Goal: Register for event/course

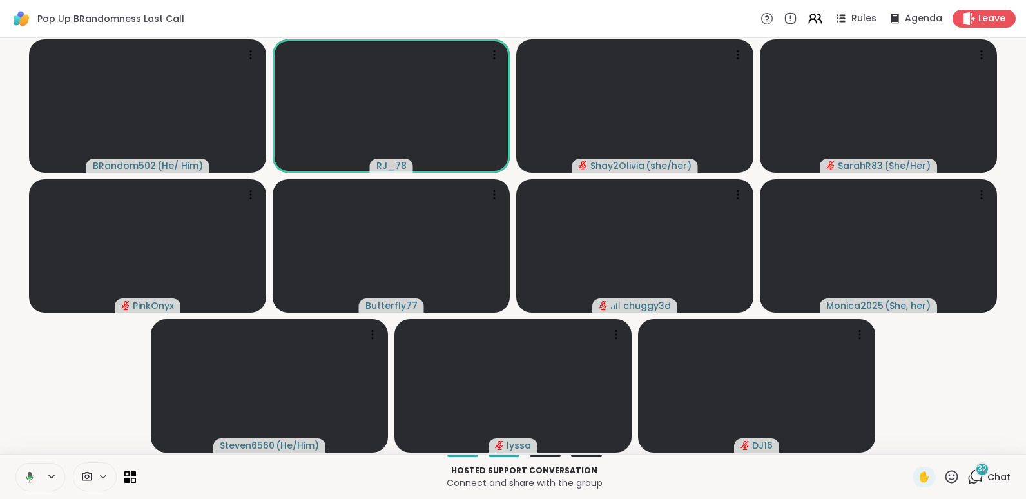
click at [14, 463] on button at bounding box center [27, 476] width 26 height 27
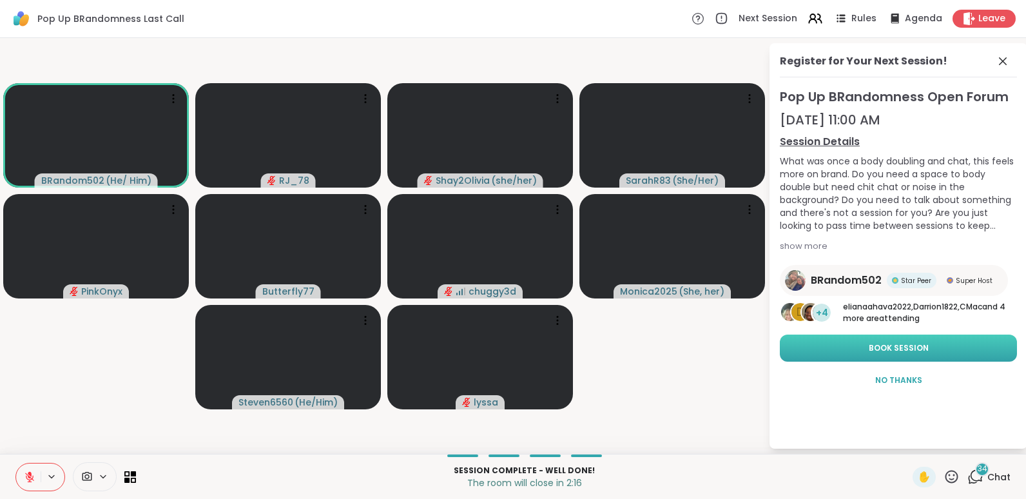
click at [856, 338] on button "Book Session" at bounding box center [898, 347] width 237 height 27
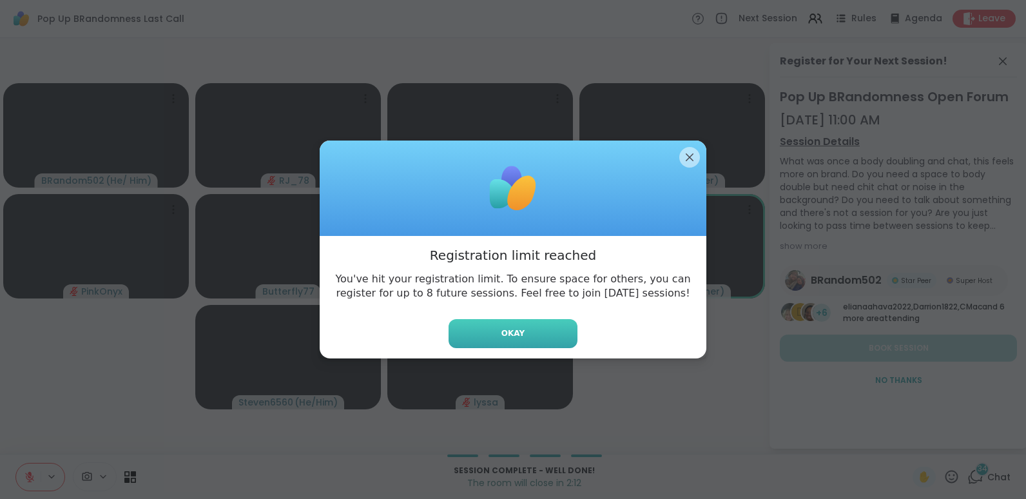
click at [507, 331] on span "Okay" at bounding box center [512, 333] width 23 height 12
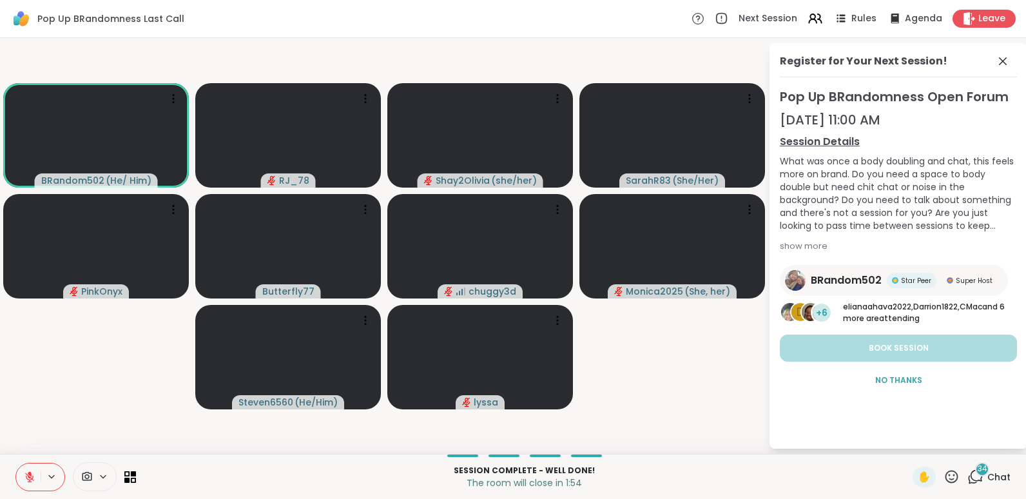
click at [29, 472] on icon at bounding box center [30, 473] width 4 height 5
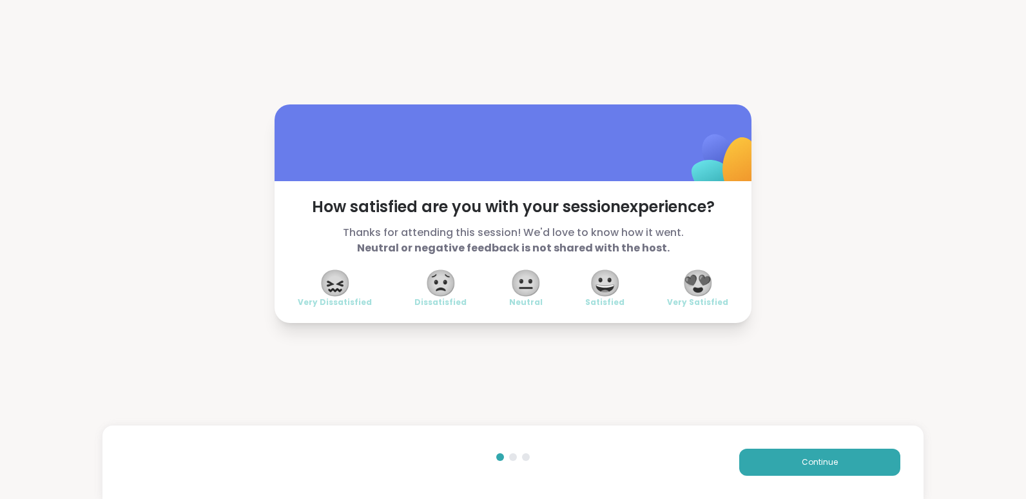
click at [693, 284] on span "😍" at bounding box center [698, 282] width 32 height 23
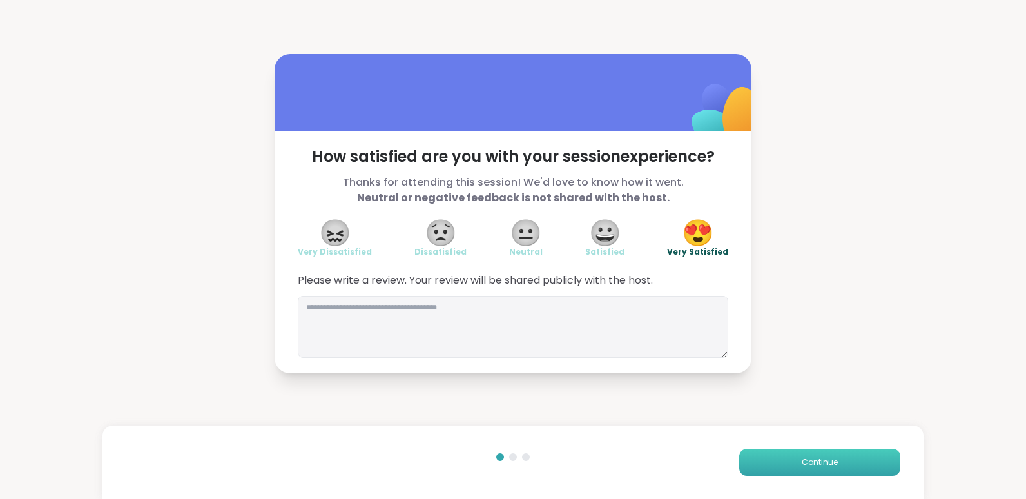
click at [811, 459] on span "Continue" at bounding box center [820, 462] width 36 height 12
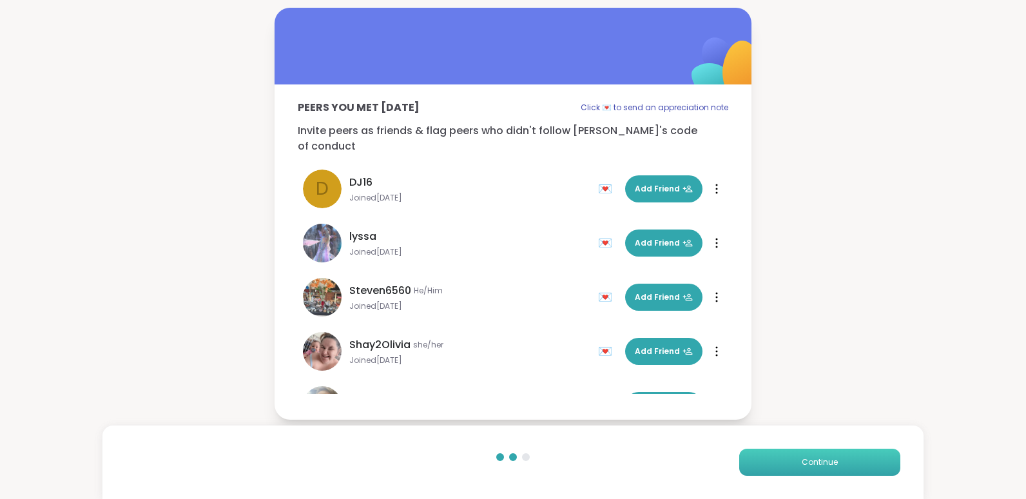
click at [811, 459] on span "Continue" at bounding box center [820, 462] width 36 height 12
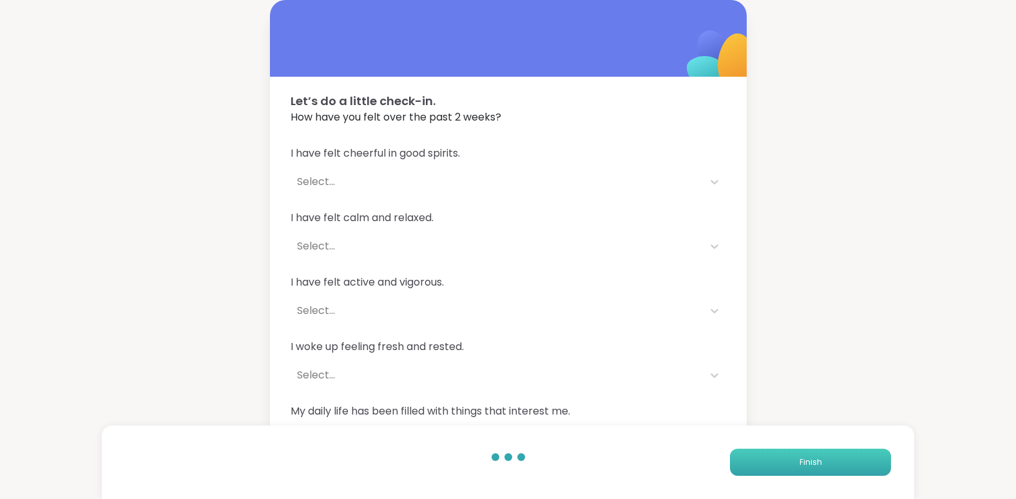
click at [811, 459] on span "Finish" at bounding box center [811, 462] width 23 height 12
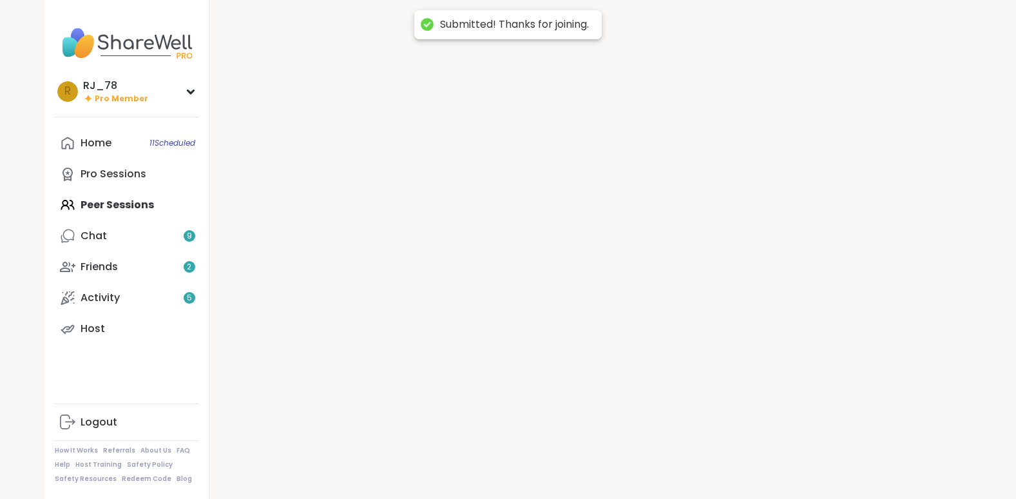
click at [811, 459] on div at bounding box center [590, 249] width 763 height 499
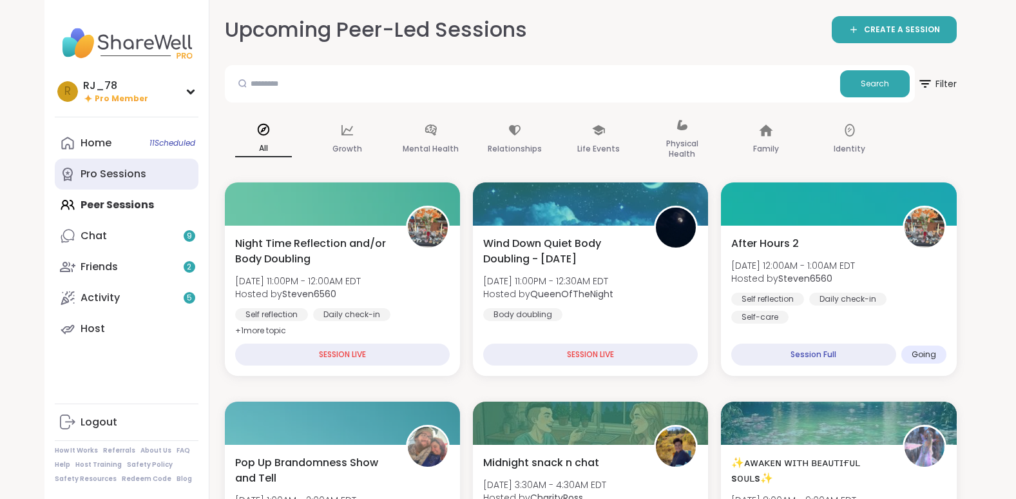
click at [127, 171] on div "Pro Sessions" at bounding box center [114, 174] width 66 height 14
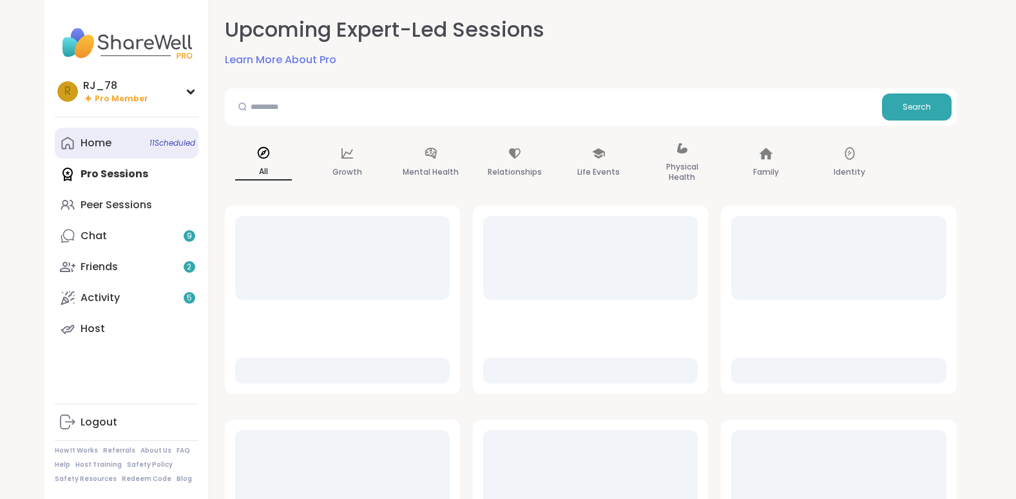
click at [122, 143] on link "Home 11 Scheduled" at bounding box center [127, 143] width 144 height 31
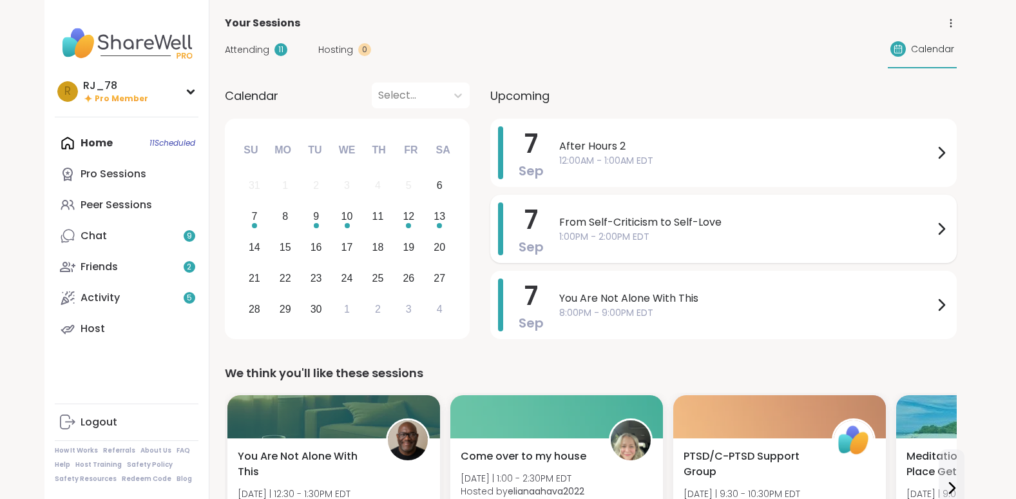
click at [684, 224] on span "From Self-Criticism to Self-Love" at bounding box center [746, 222] width 374 height 15
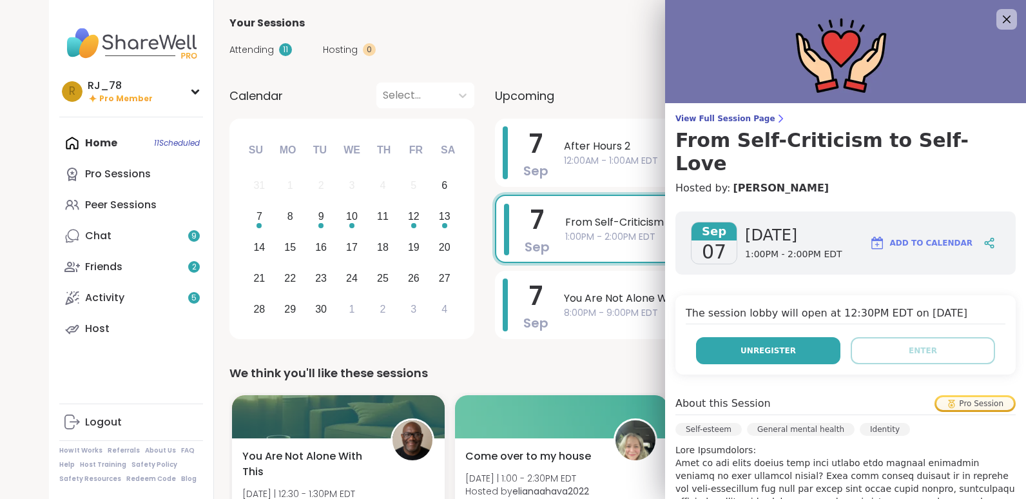
click at [762, 345] on span "Unregister" at bounding box center [767, 351] width 55 height 12
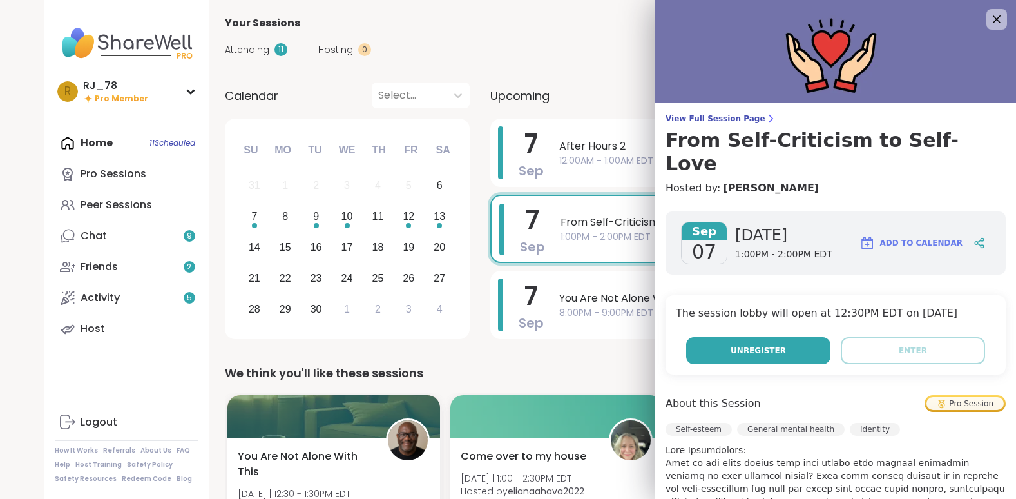
click at [738, 345] on span "Unregister" at bounding box center [758, 351] width 55 height 12
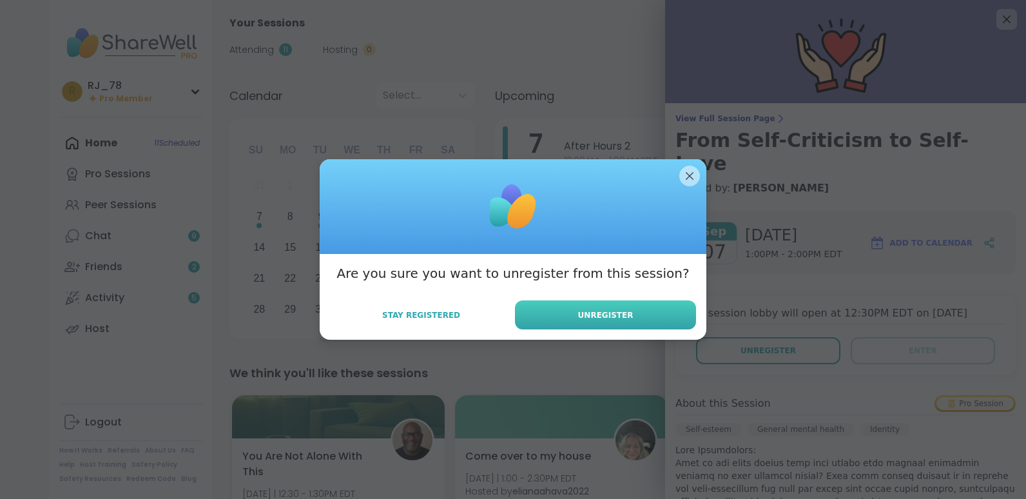
click at [603, 316] on span "Unregister" at bounding box center [605, 315] width 55 height 12
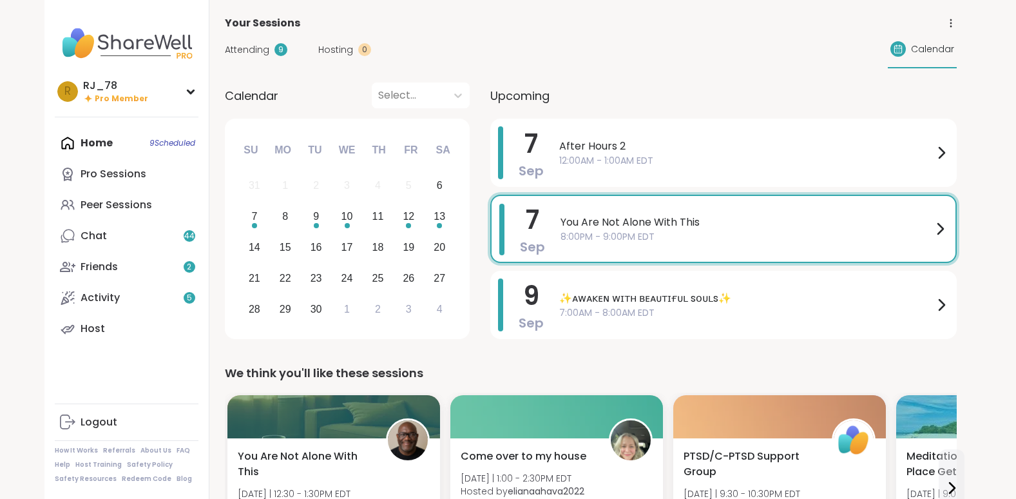
click at [603, 316] on span "7:00AM - 8:00AM EDT" at bounding box center [746, 313] width 374 height 14
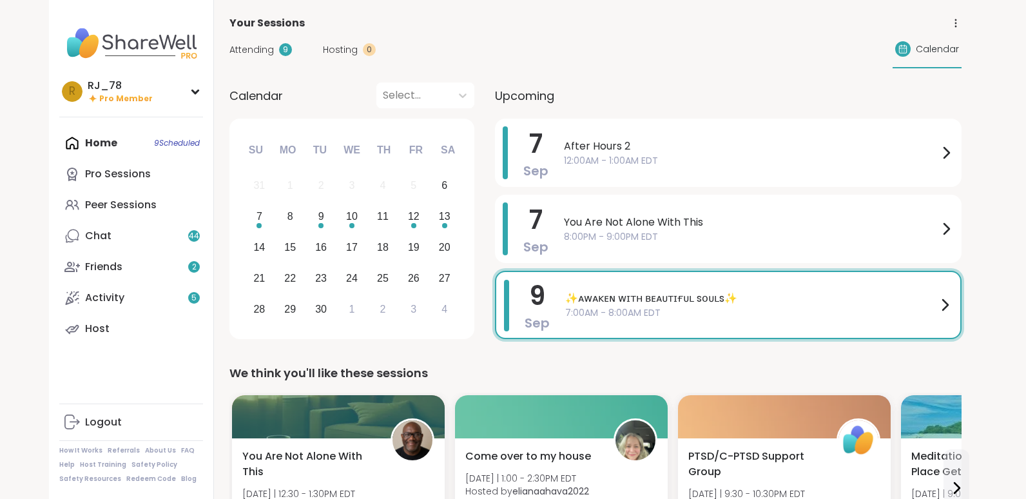
click at [592, 367] on div "We think you'll like these sessions" at bounding box center [595, 373] width 732 height 18
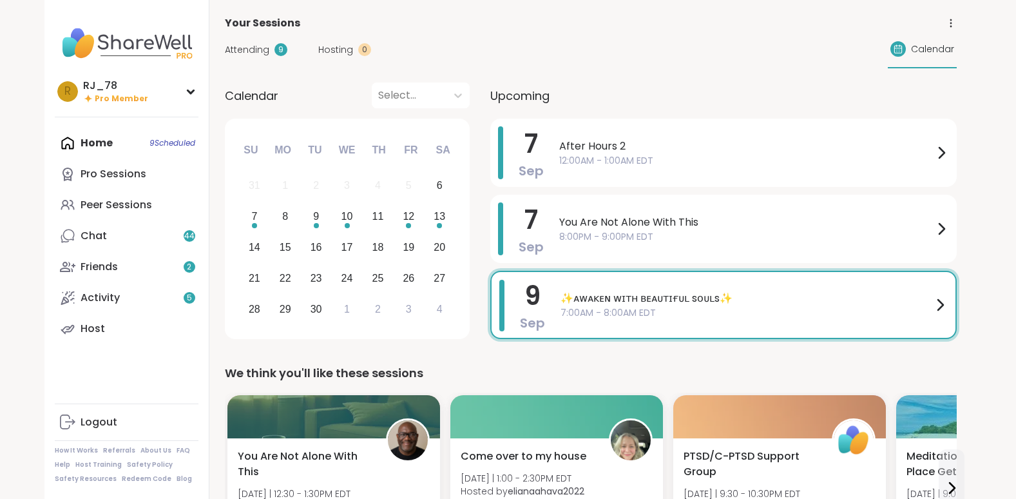
click at [723, 306] on span "7:00AM - 8:00AM EDT" at bounding box center [747, 313] width 372 height 14
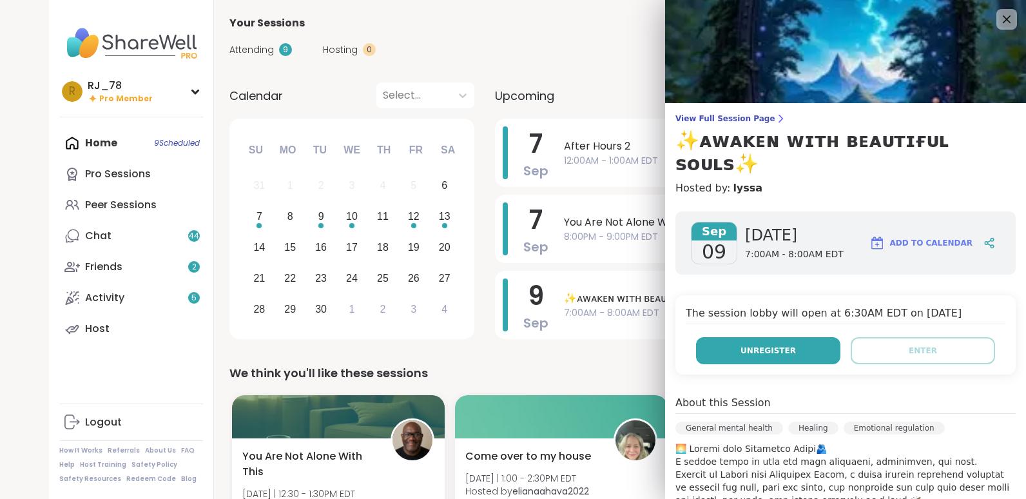
click at [727, 337] on button "Unregister" at bounding box center [768, 350] width 144 height 27
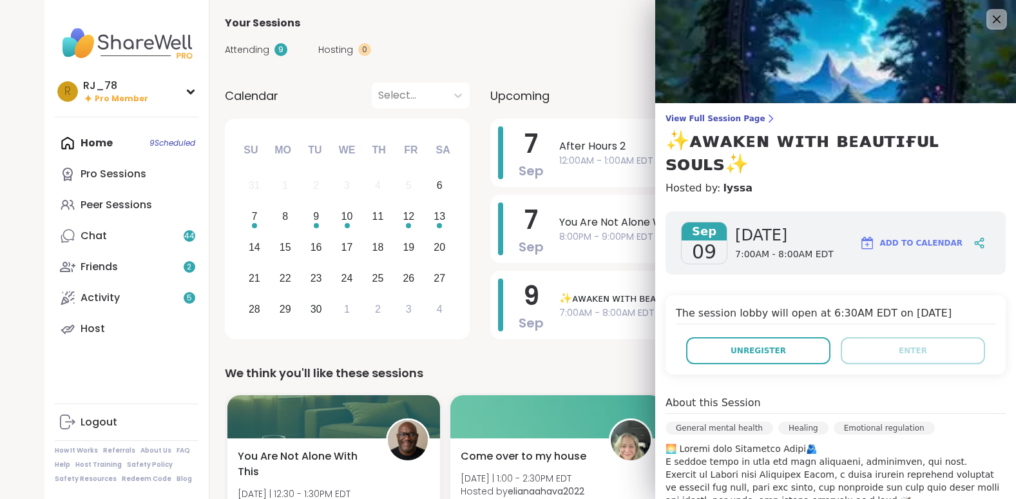
click at [613, 369] on div "We think you'll like these sessions" at bounding box center [591, 373] width 732 height 18
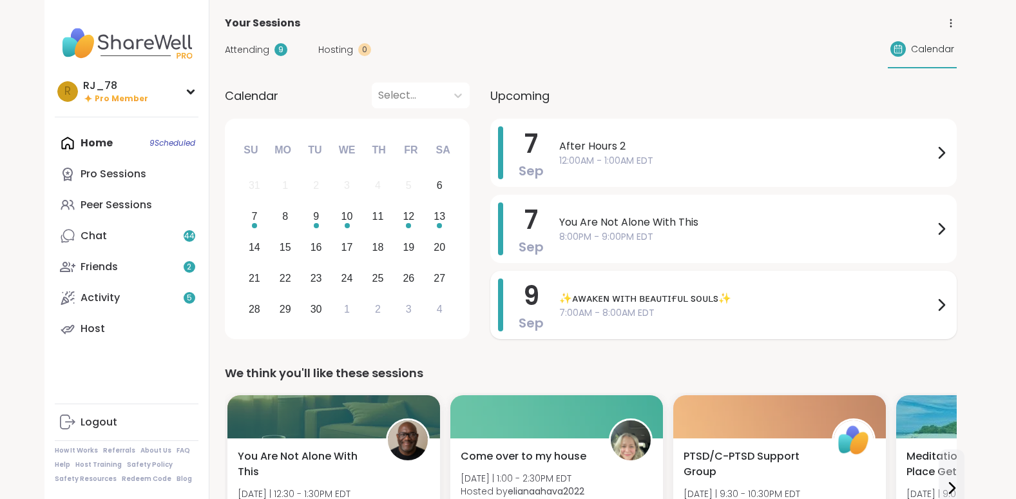
click at [771, 305] on span "✨ᴀᴡᴀᴋᴇɴ ᴡɪᴛʜ ʙᴇᴀᴜᴛɪғᴜʟ sᴏᴜʟs✨" at bounding box center [746, 298] width 374 height 15
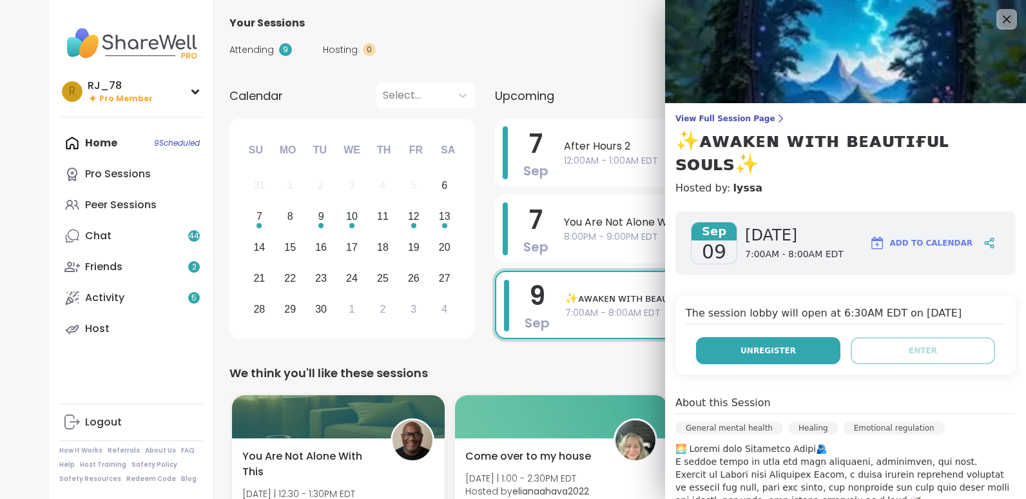
click at [740, 345] on span "Unregister" at bounding box center [767, 351] width 55 height 12
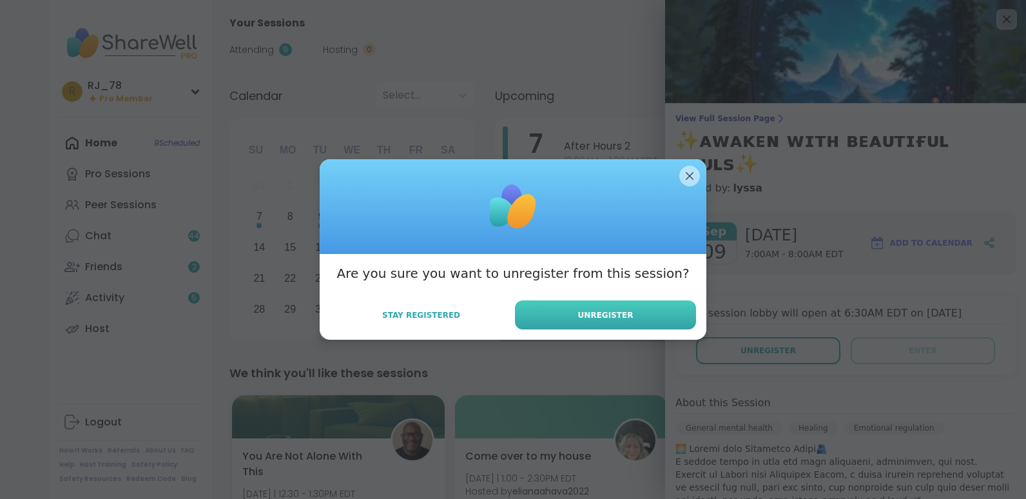
click at [596, 316] on span "Unregister" at bounding box center [605, 315] width 55 height 12
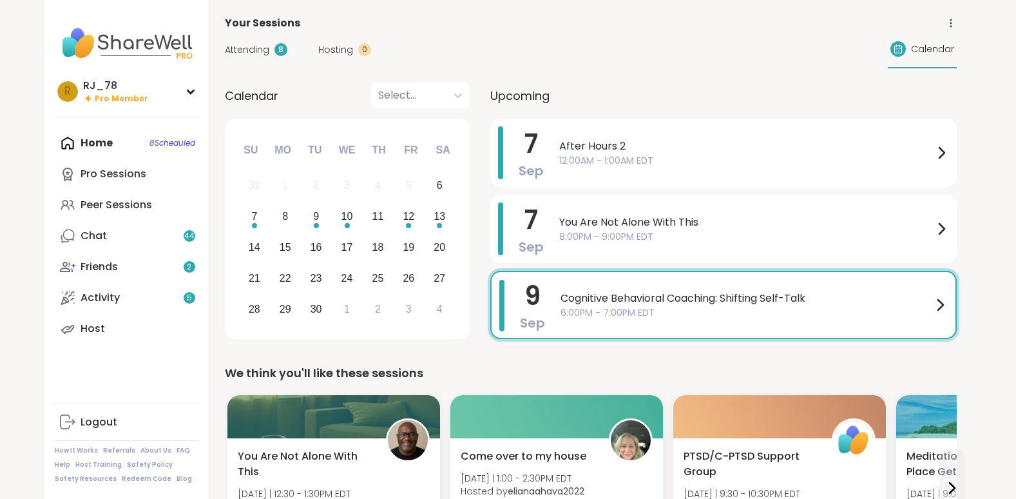
click at [145, 142] on div "Home 8 Scheduled Pro Sessions Peer Sessions Chat 44 Friends 2 Activity 5 Host" at bounding box center [127, 236] width 144 height 217
click at [250, 224] on div "7" at bounding box center [255, 217] width 28 height 28
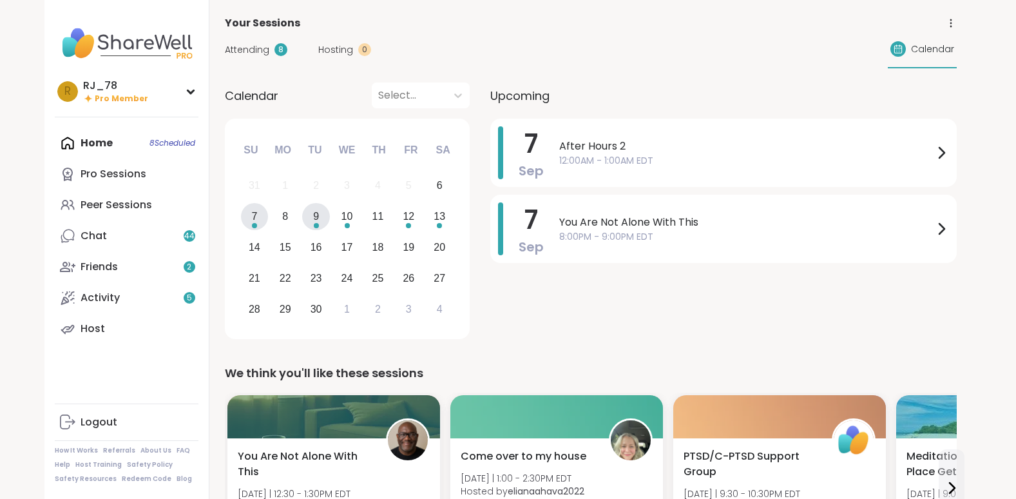
click at [319, 224] on div "9" at bounding box center [316, 216] width 6 height 17
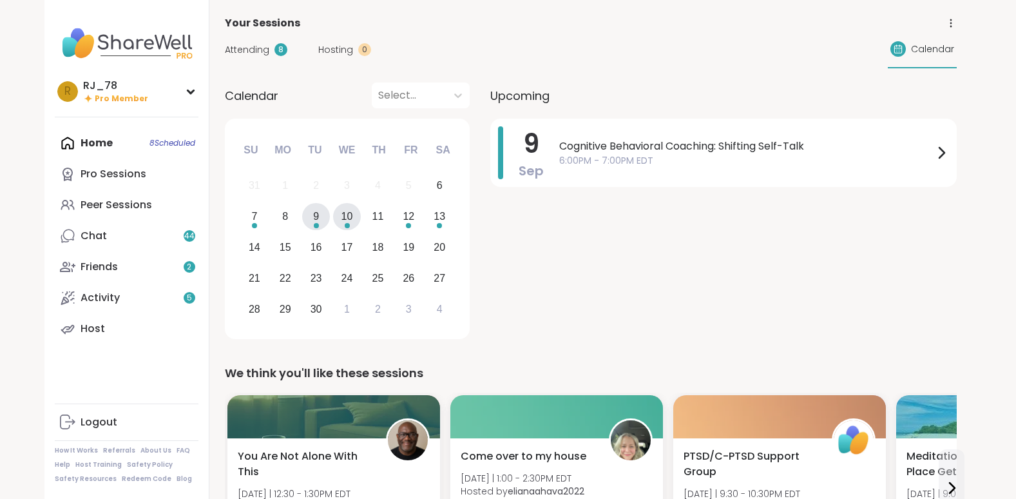
click at [346, 226] on div "Choose Wednesday, September 10th, 2025" at bounding box center [347, 225] width 5 height 5
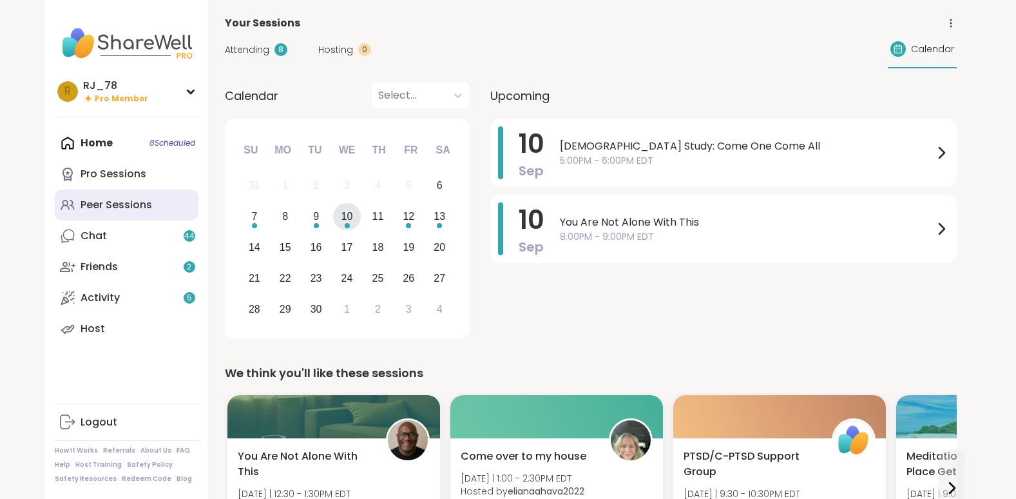
click at [120, 198] on div "Peer Sessions" at bounding box center [117, 205] width 72 height 14
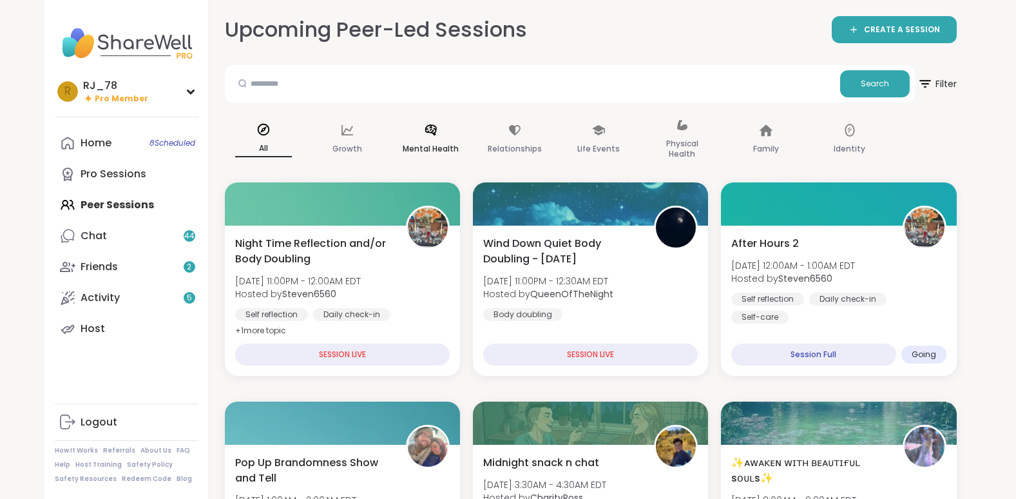
click at [427, 139] on div "Mental Health" at bounding box center [430, 140] width 77 height 64
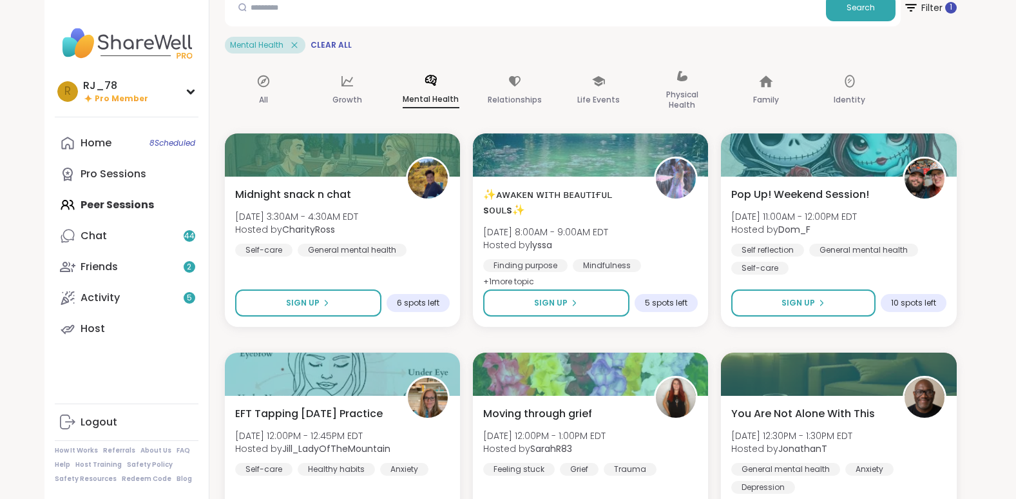
scroll to position [80, 0]
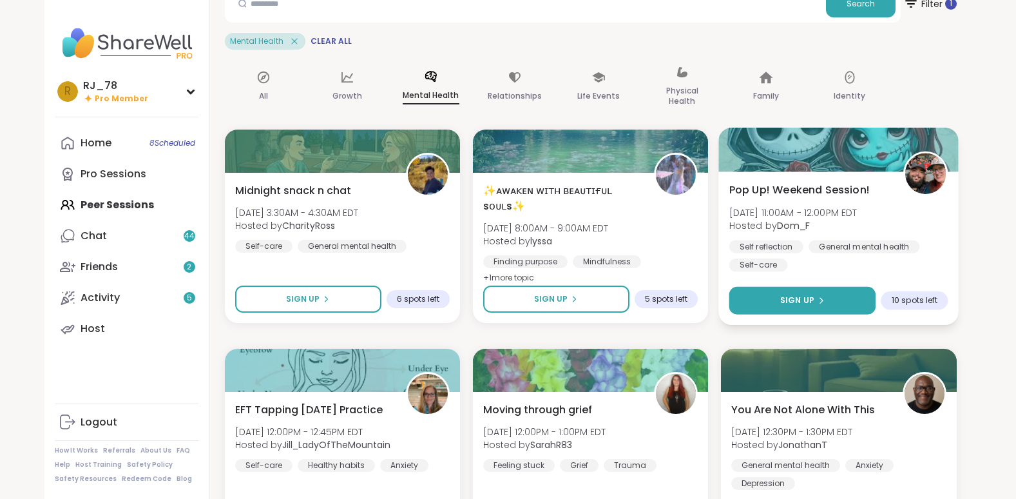
click at [788, 306] on span "Sign Up" at bounding box center [797, 301] width 34 height 12
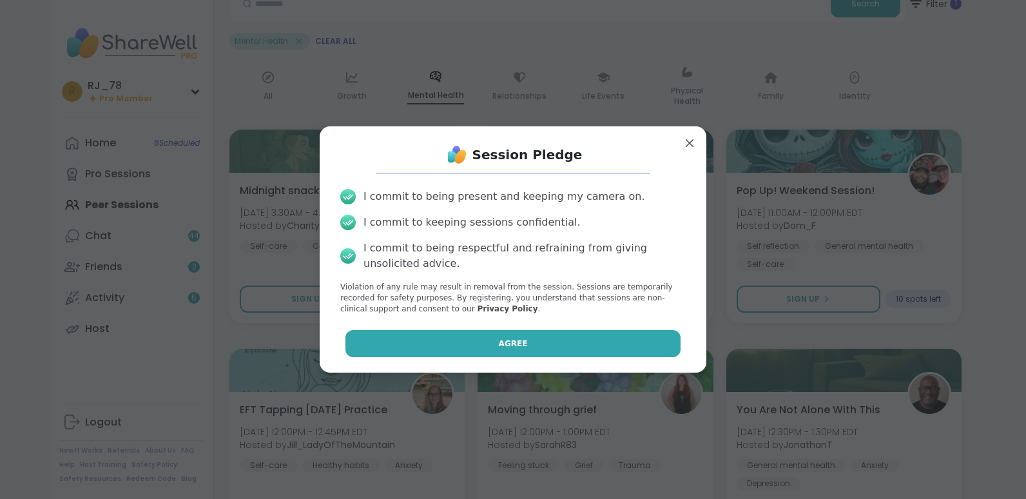
click at [512, 343] on span "Agree" at bounding box center [513, 344] width 29 height 12
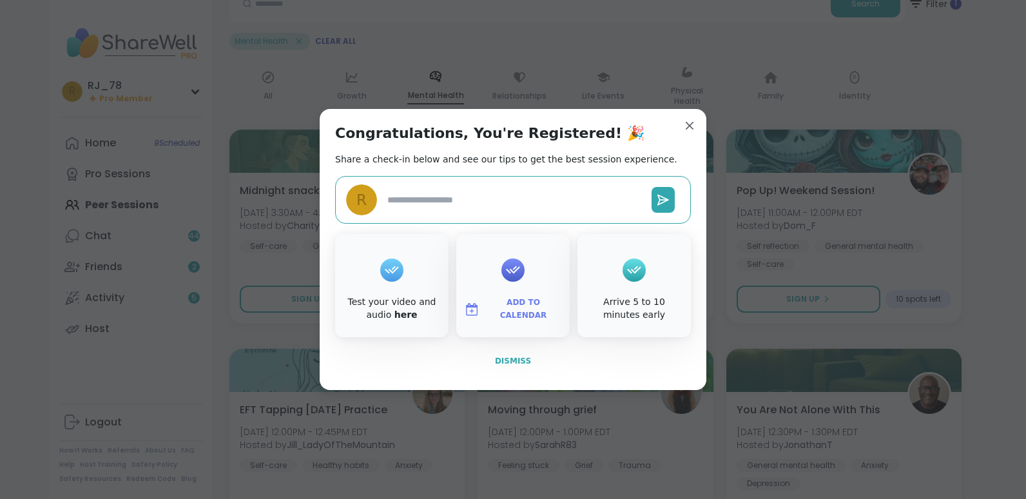
click at [505, 358] on span "Dismiss" at bounding box center [513, 360] width 36 height 9
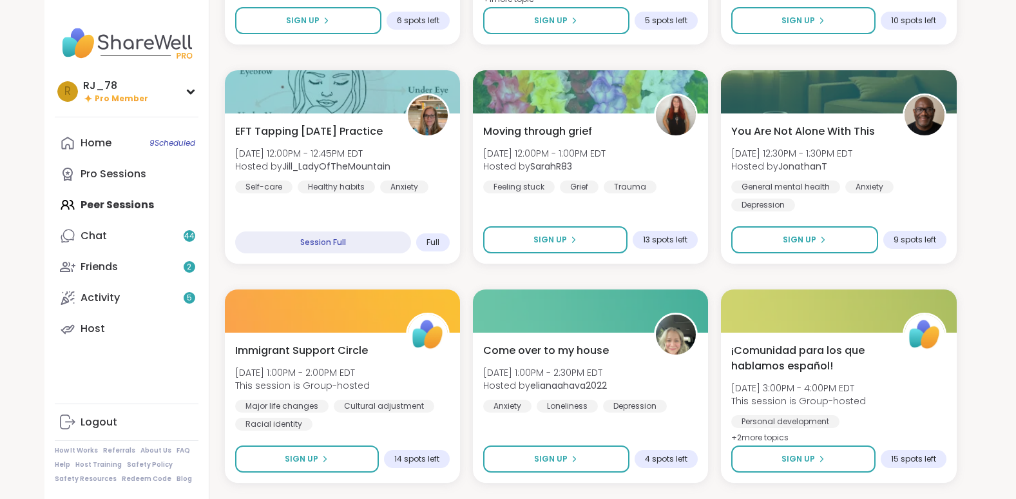
scroll to position [351, 0]
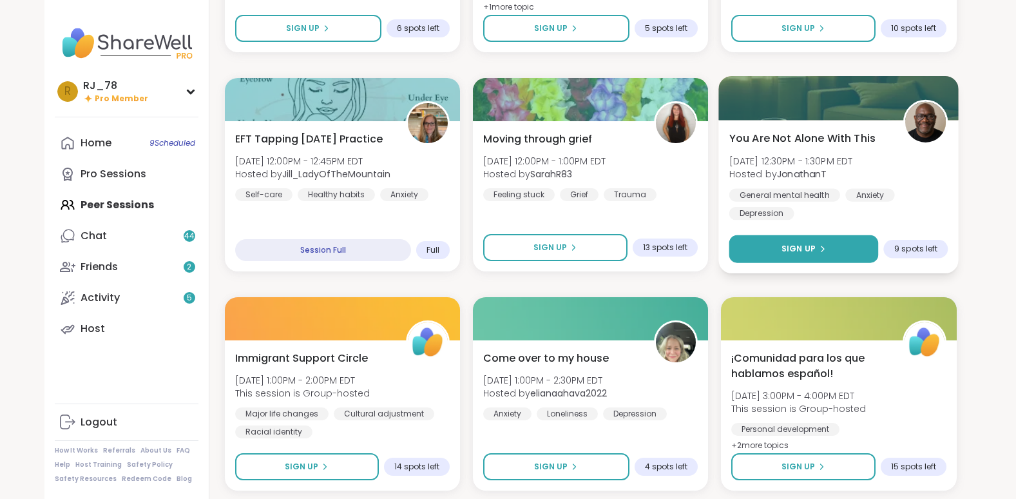
click at [804, 254] on span "Sign Up" at bounding box center [799, 249] width 34 height 12
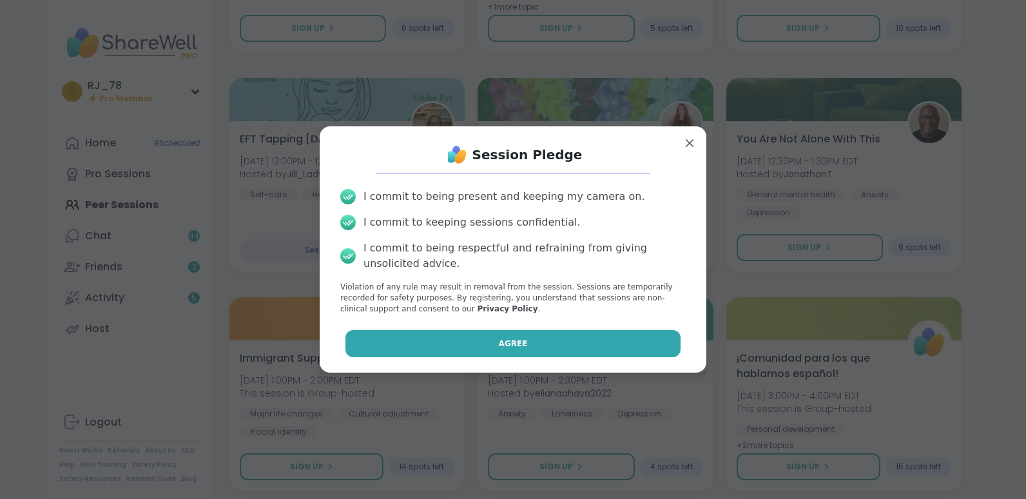
click at [543, 348] on button "Agree" at bounding box center [513, 343] width 336 height 27
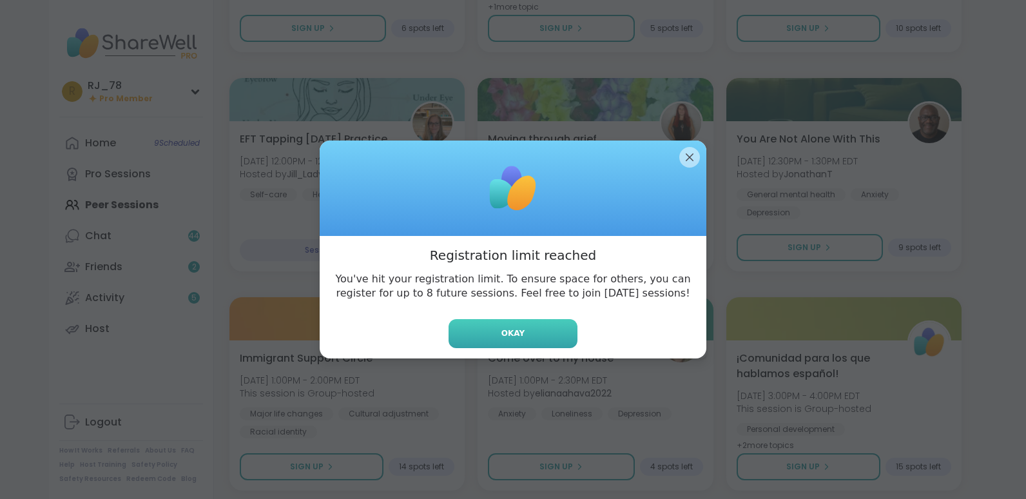
click at [508, 340] on button "Okay" at bounding box center [513, 333] width 129 height 29
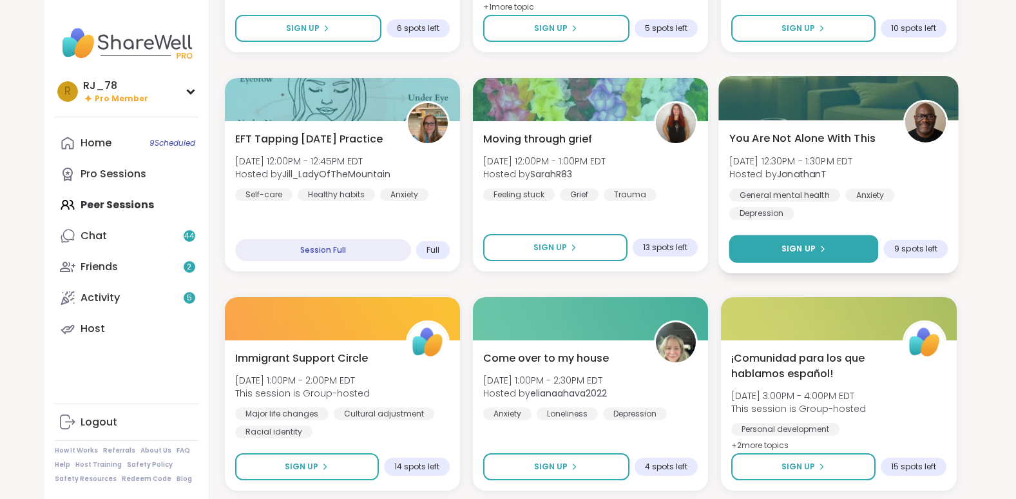
click at [788, 256] on button "Sign Up" at bounding box center [805, 249] width 150 height 28
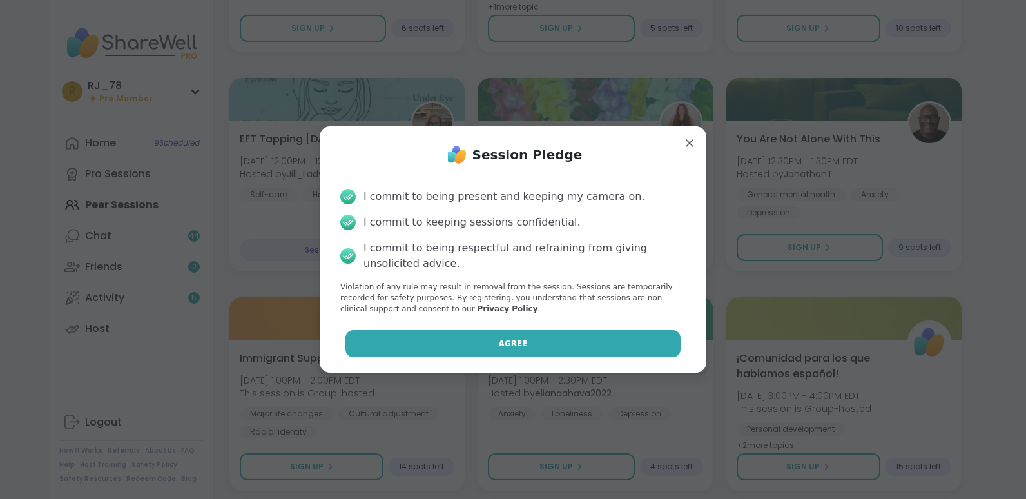
click at [548, 340] on button "Agree" at bounding box center [513, 343] width 336 height 27
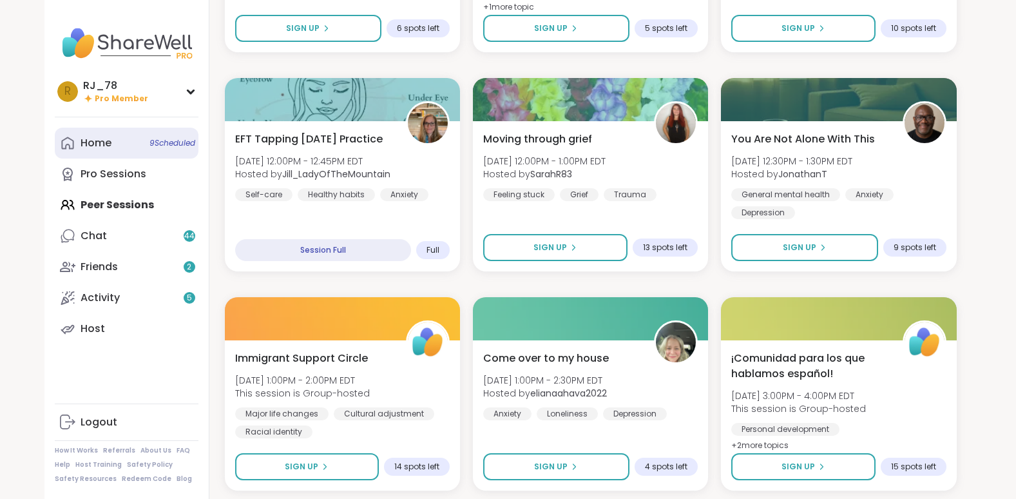
click at [122, 144] on link "Home 9 Scheduled" at bounding box center [127, 143] width 144 height 31
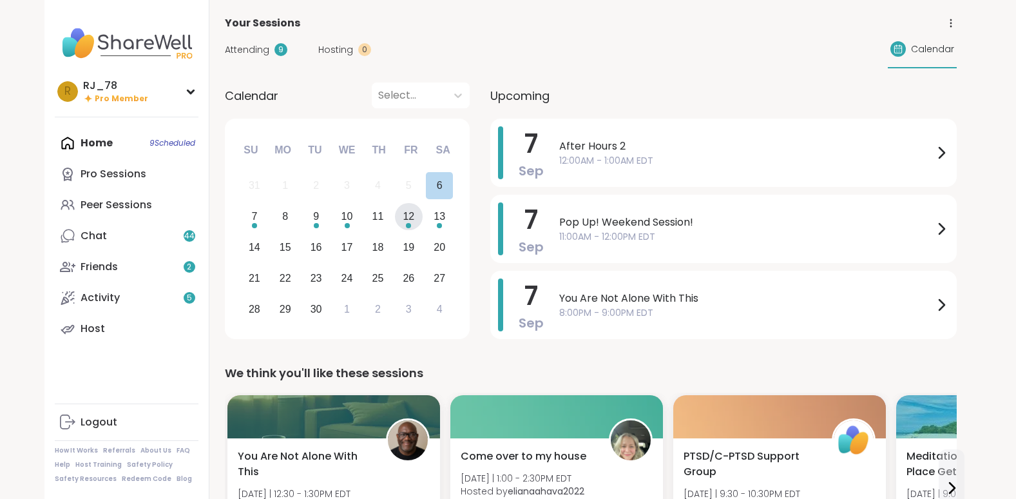
click at [408, 224] on div "Choose Friday, September 12th, 2025" at bounding box center [408, 225] width 5 height 5
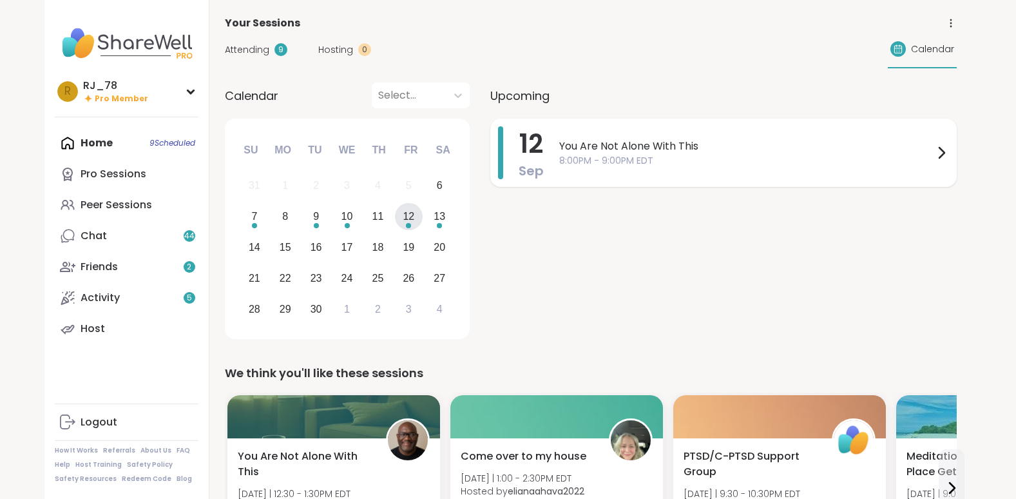
click at [939, 152] on icon at bounding box center [941, 152] width 15 height 15
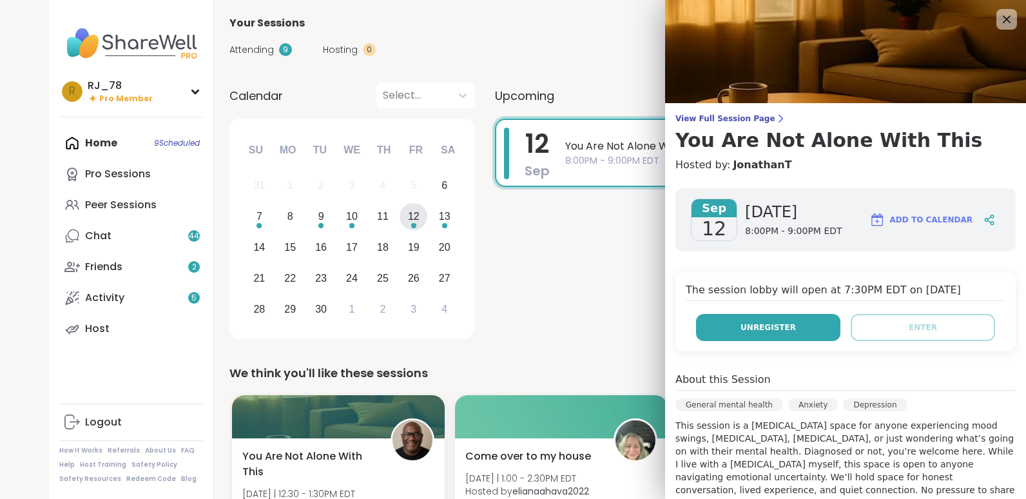
click at [762, 333] on span "Unregister" at bounding box center [767, 328] width 55 height 12
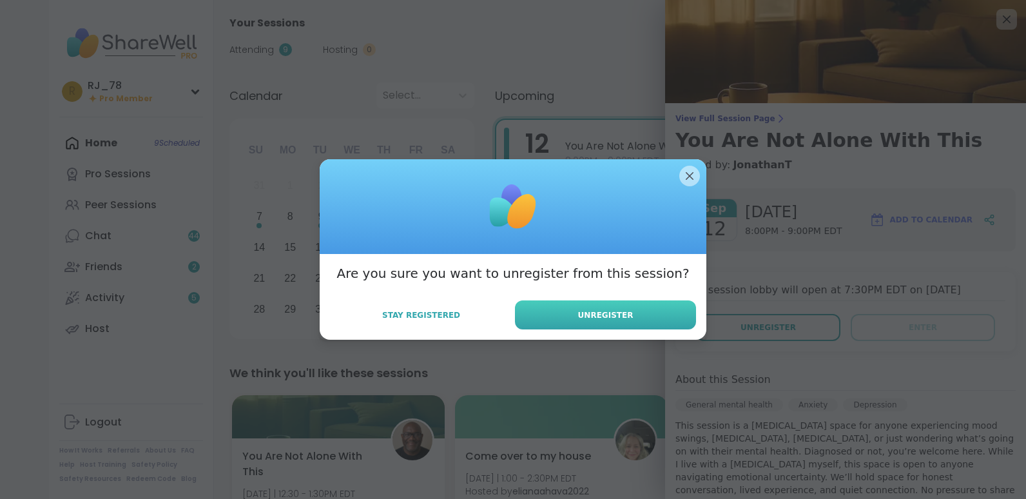
click at [616, 316] on span "Unregister" at bounding box center [605, 315] width 55 height 12
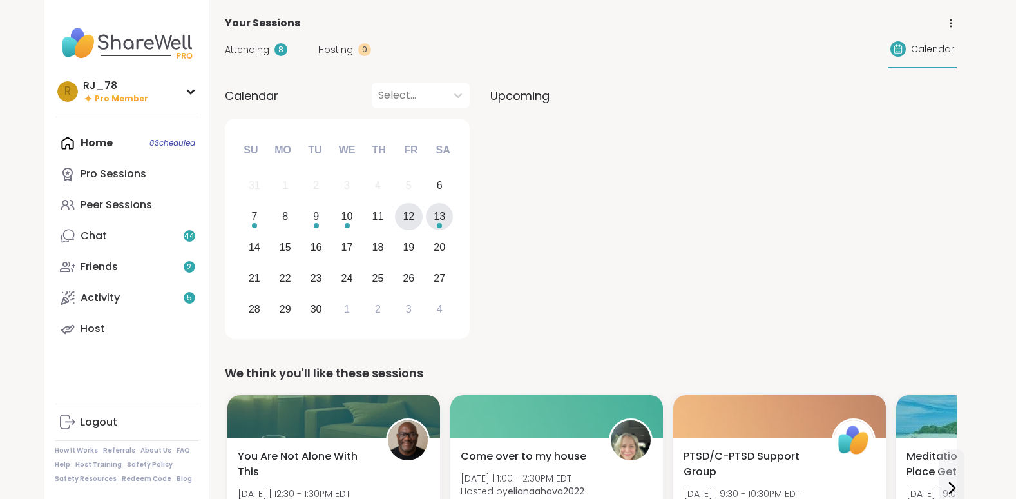
click at [440, 218] on div "13" at bounding box center [440, 216] width 12 height 17
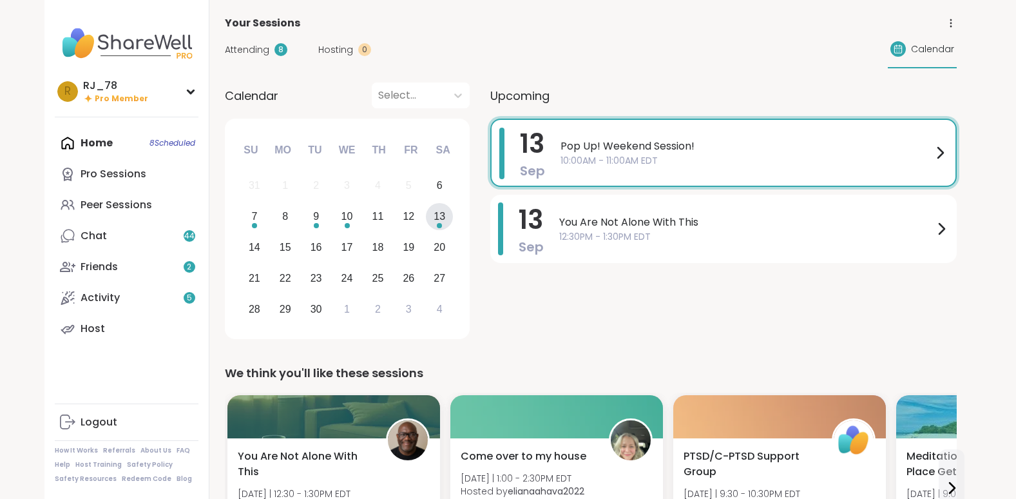
click at [605, 166] on span "10:00AM - 11:00AM EDT" at bounding box center [747, 161] width 372 height 14
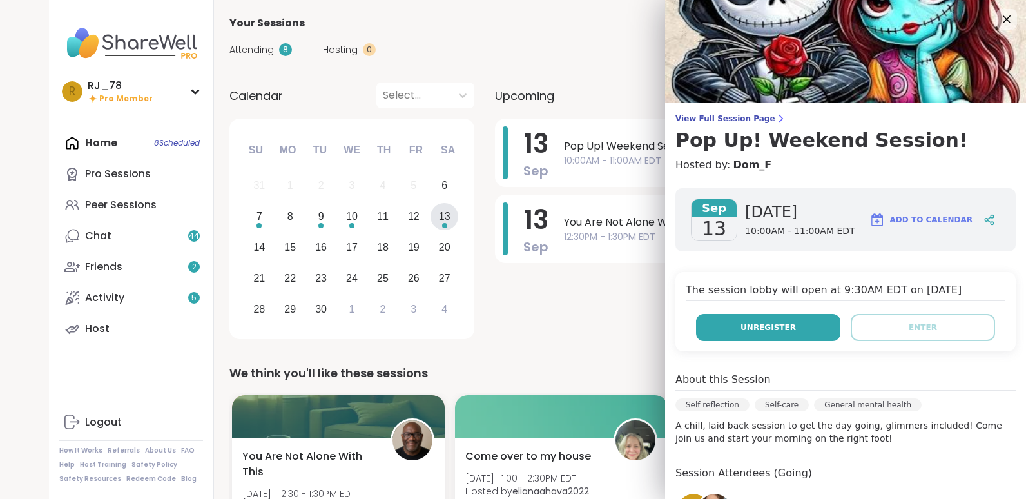
click at [740, 322] on span "Unregister" at bounding box center [767, 328] width 55 height 12
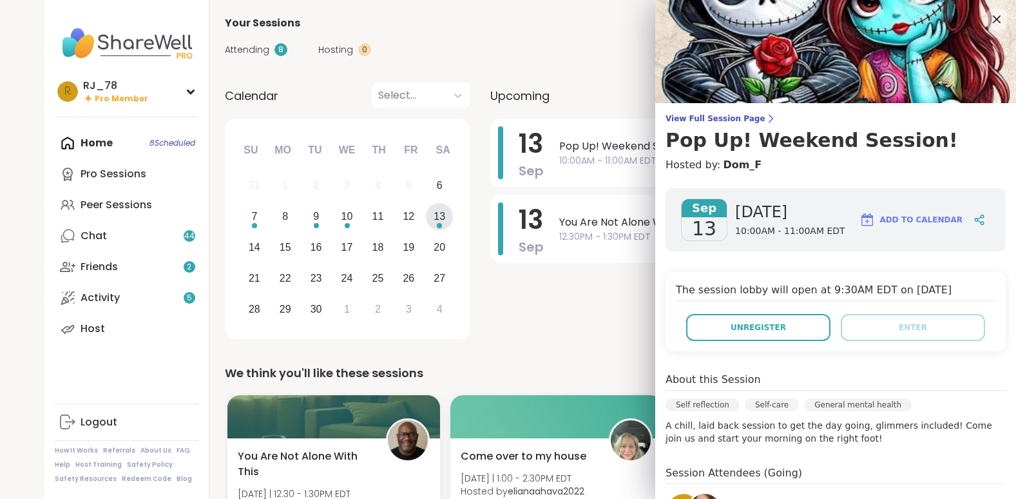
click at [443, 215] on div "13" at bounding box center [440, 216] width 12 height 17
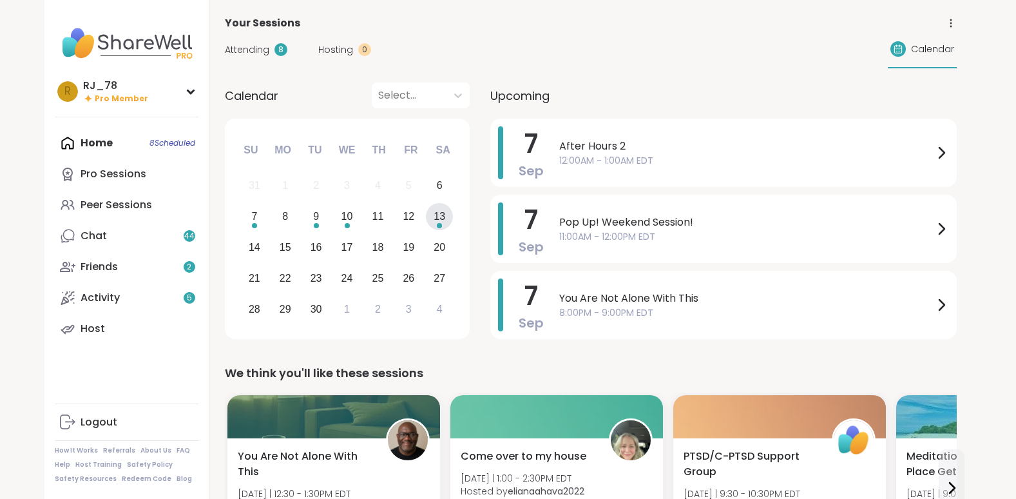
click at [441, 216] on div "13" at bounding box center [440, 216] width 12 height 17
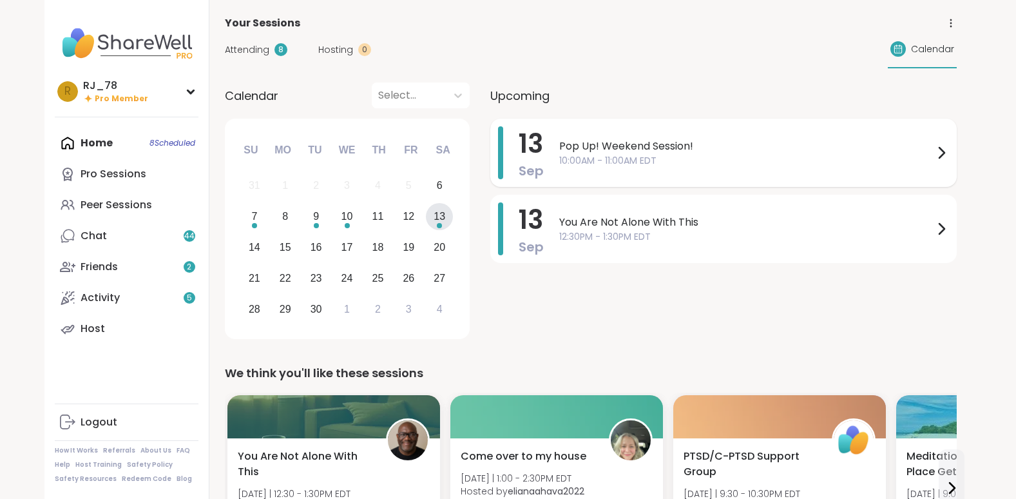
click at [774, 148] on span "Pop Up! Weekend Session!" at bounding box center [746, 146] width 374 height 15
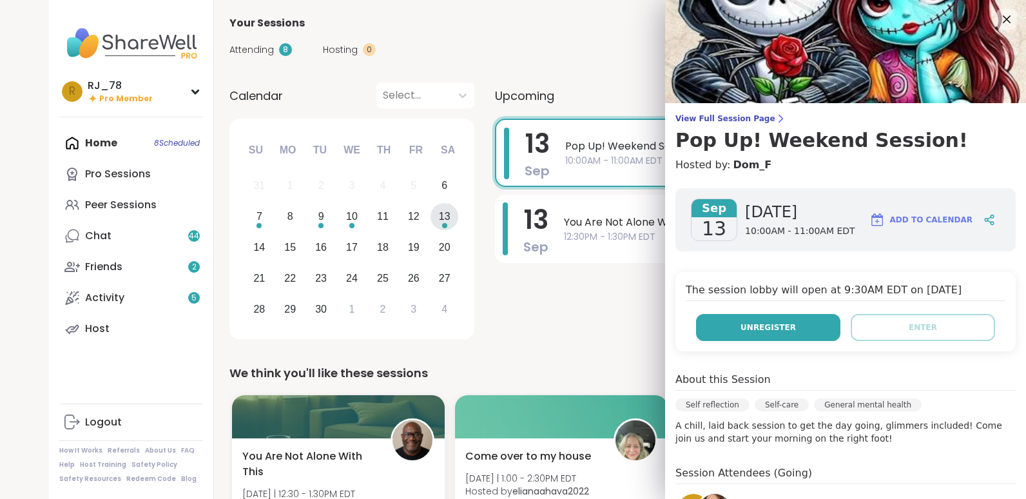
click at [744, 331] on span "Unregister" at bounding box center [767, 328] width 55 height 12
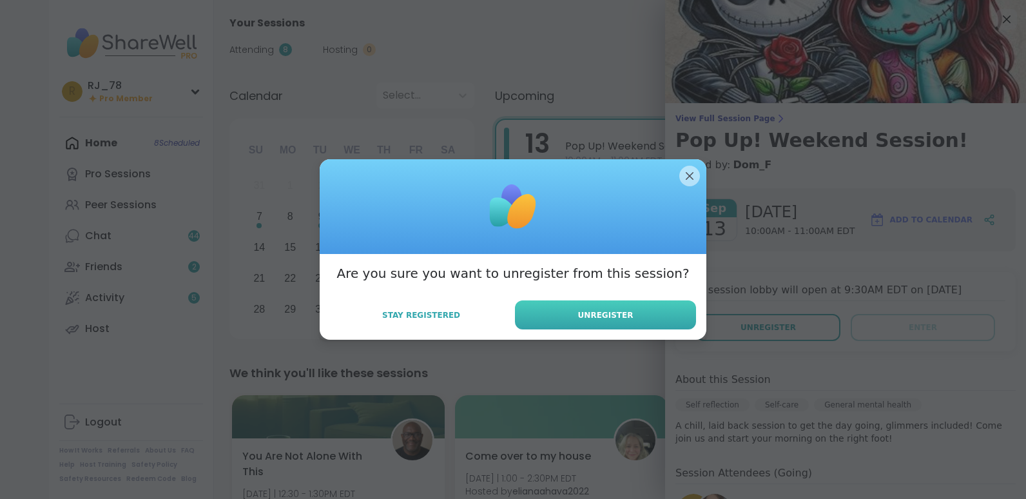
click at [629, 311] on button "Unregister" at bounding box center [605, 314] width 181 height 29
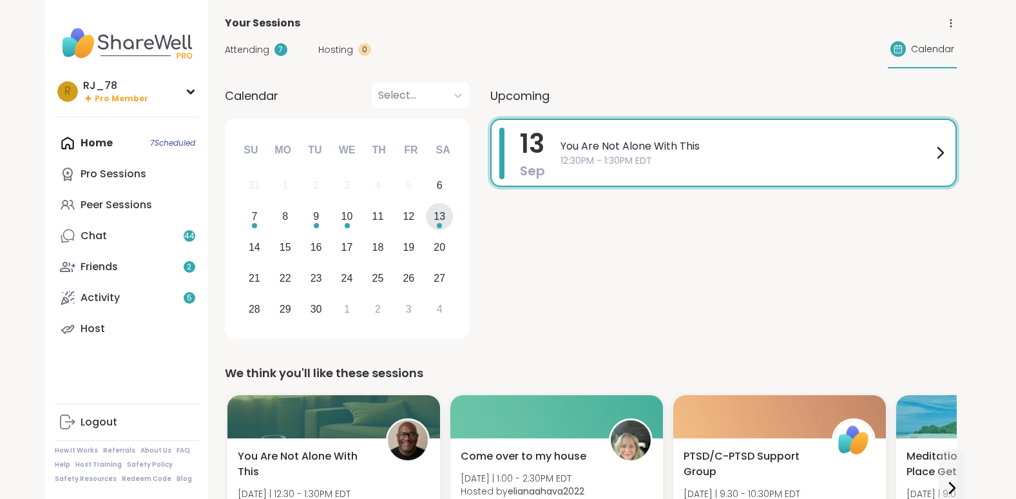
click at [551, 175] on div "[DATE] You Are Not Alone With This 12:30PM - 1:30PM EDT" at bounding box center [723, 153] width 467 height 68
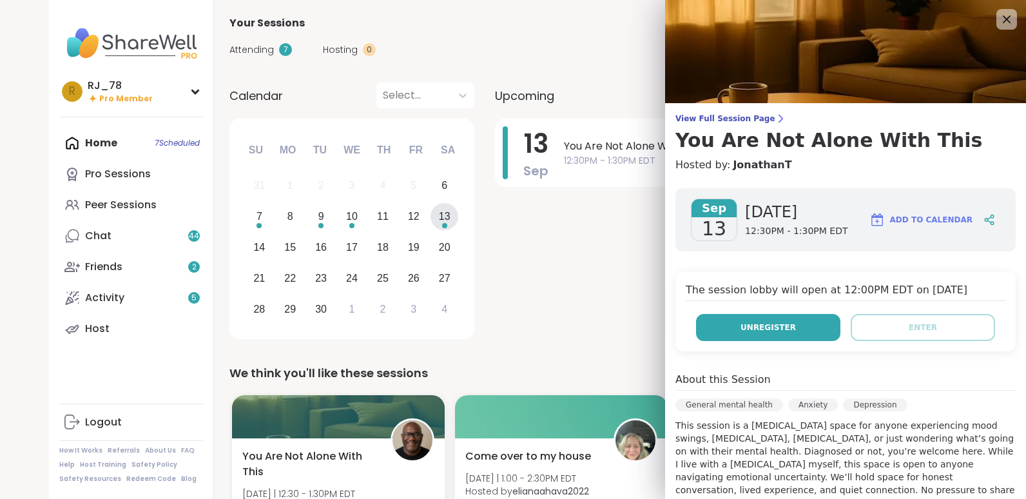
click at [732, 314] on button "Unregister" at bounding box center [768, 327] width 144 height 27
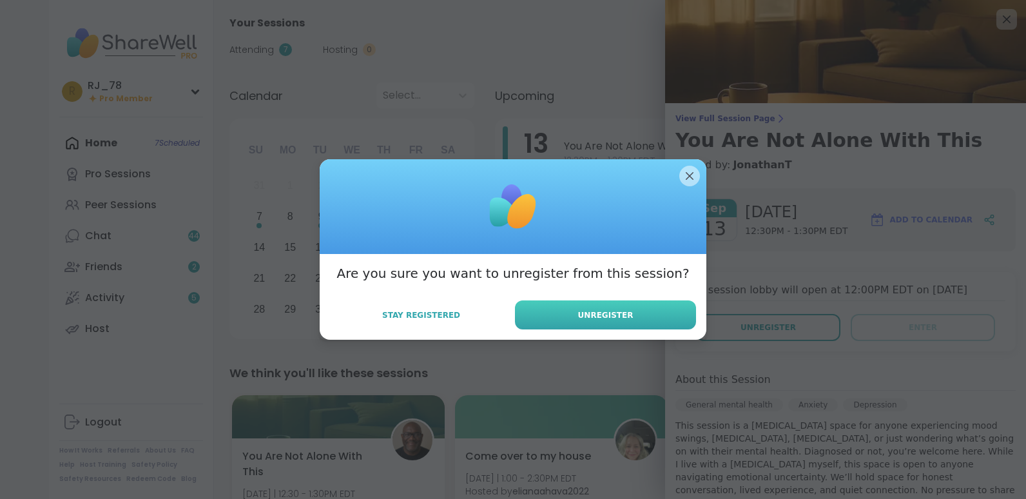
click at [610, 320] on span "Unregister" at bounding box center [605, 315] width 55 height 12
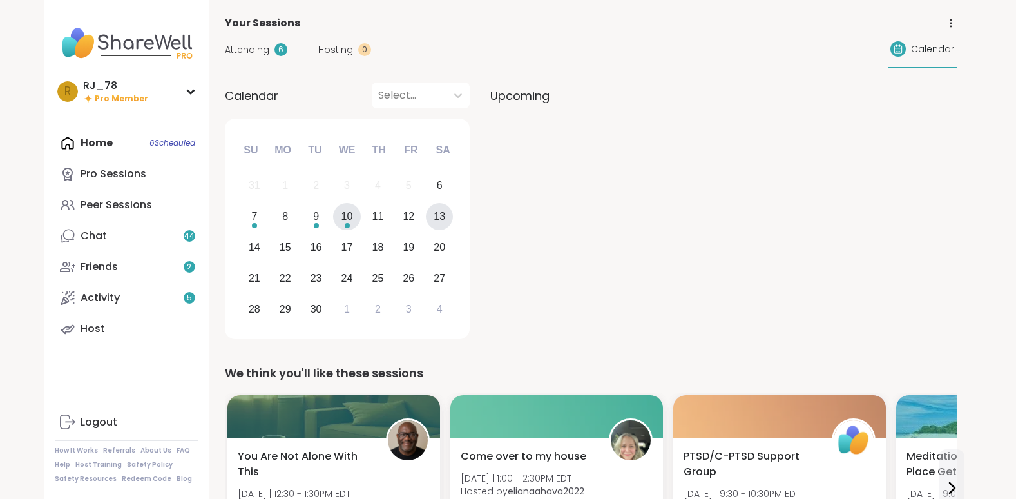
click at [347, 220] on div "10" at bounding box center [348, 216] width 12 height 17
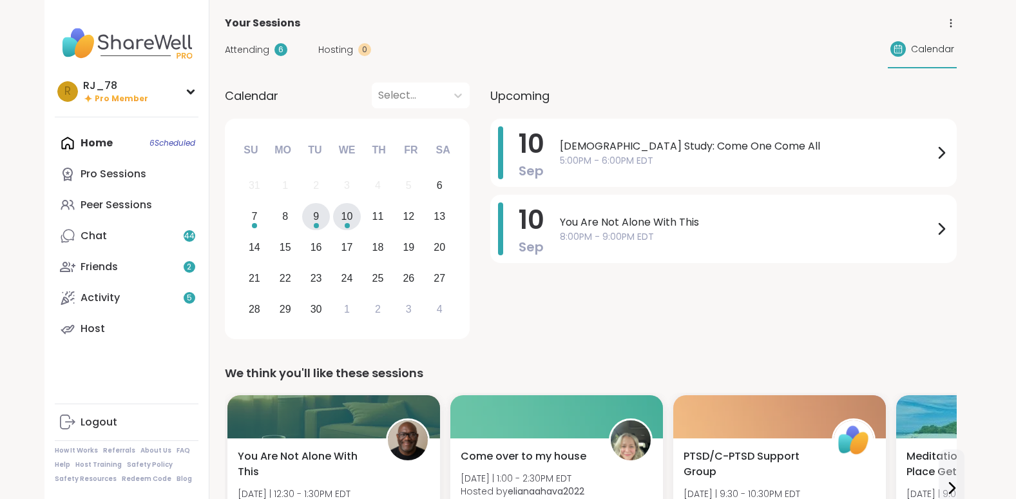
click at [317, 220] on div "9" at bounding box center [316, 216] width 6 height 17
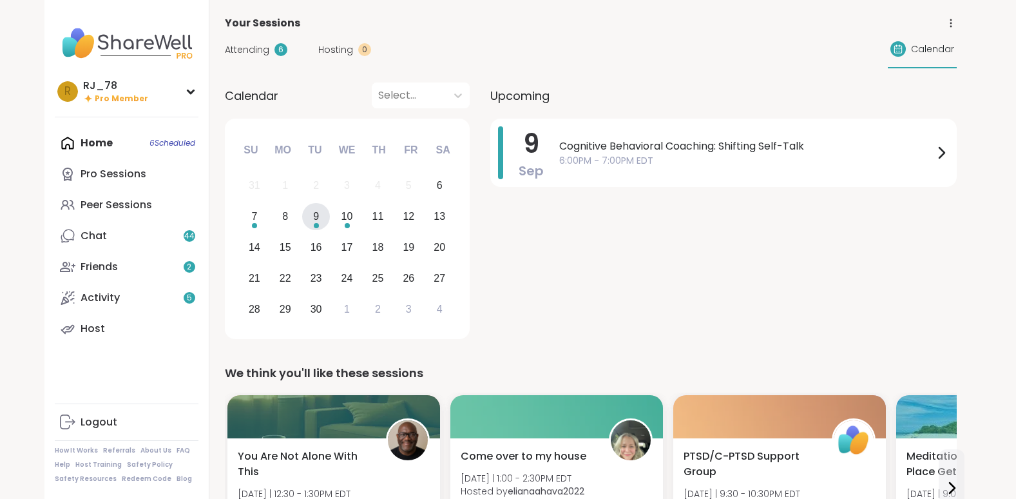
click at [316, 224] on div "Choose Tuesday, September 9th, 2025" at bounding box center [316, 225] width 5 height 5
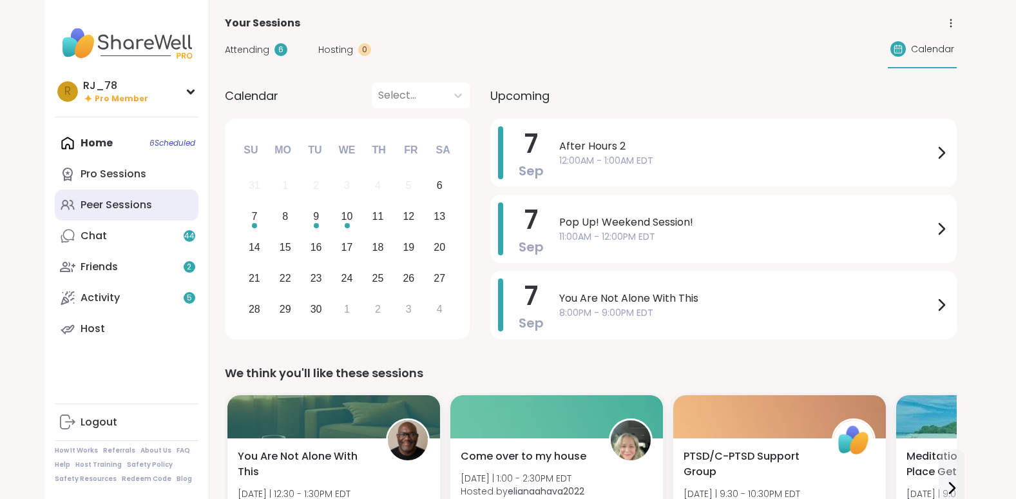
click at [114, 201] on div "Peer Sessions" at bounding box center [117, 205] width 72 height 14
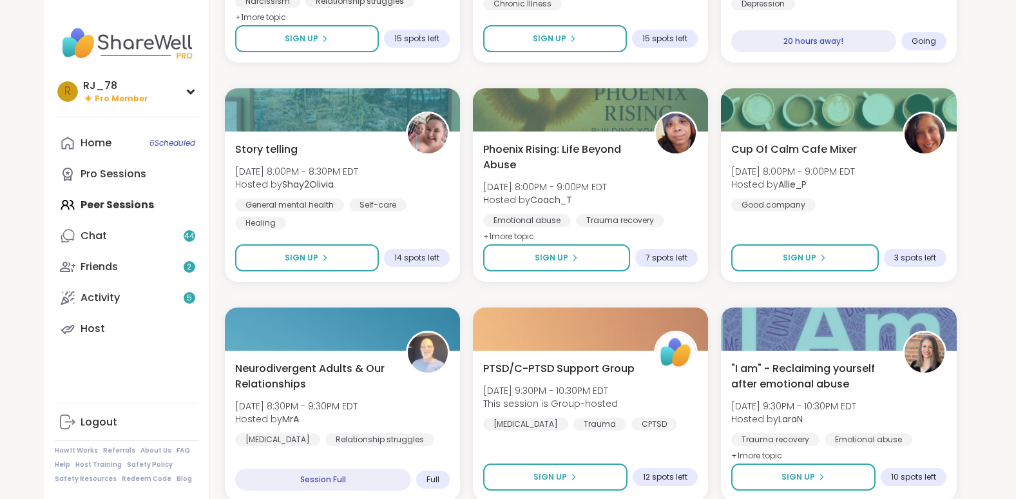
scroll to position [2340, 0]
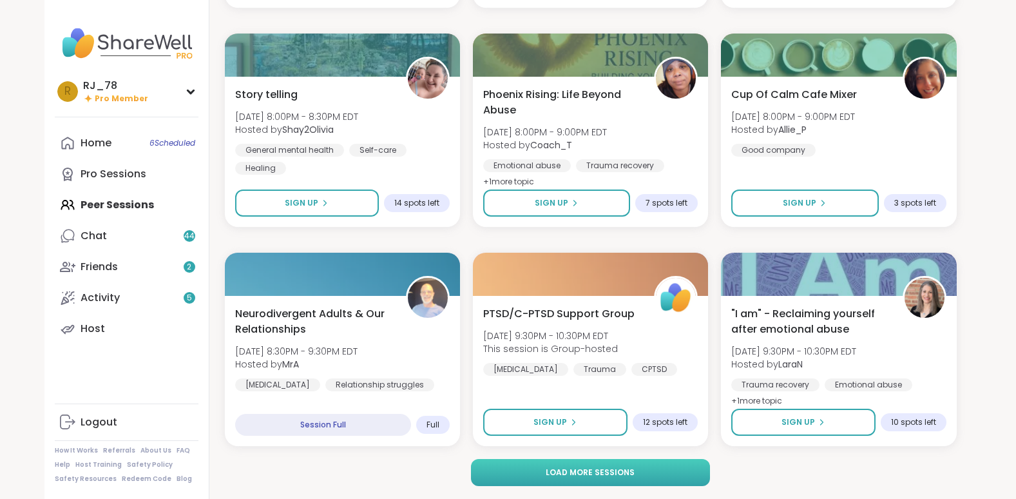
click at [555, 475] on span "Load more sessions" at bounding box center [590, 473] width 89 height 12
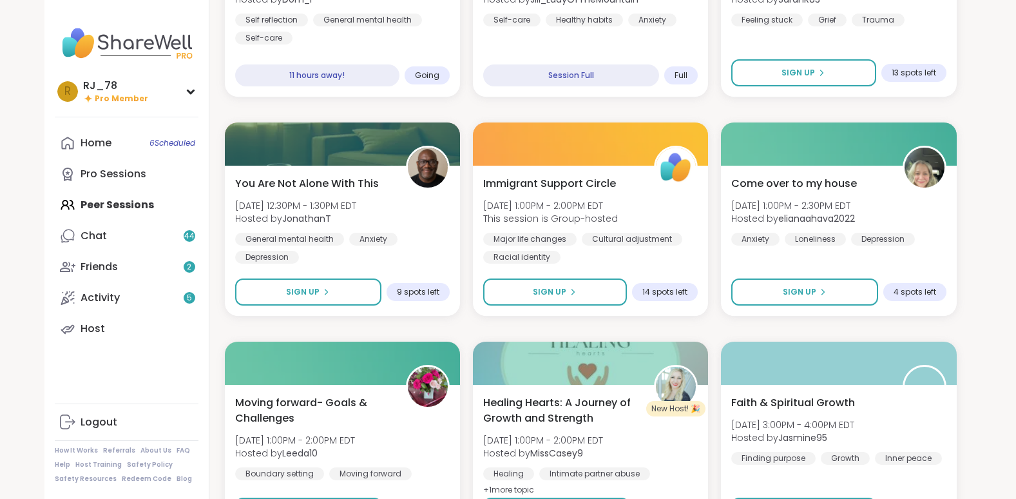
scroll to position [943, 0]
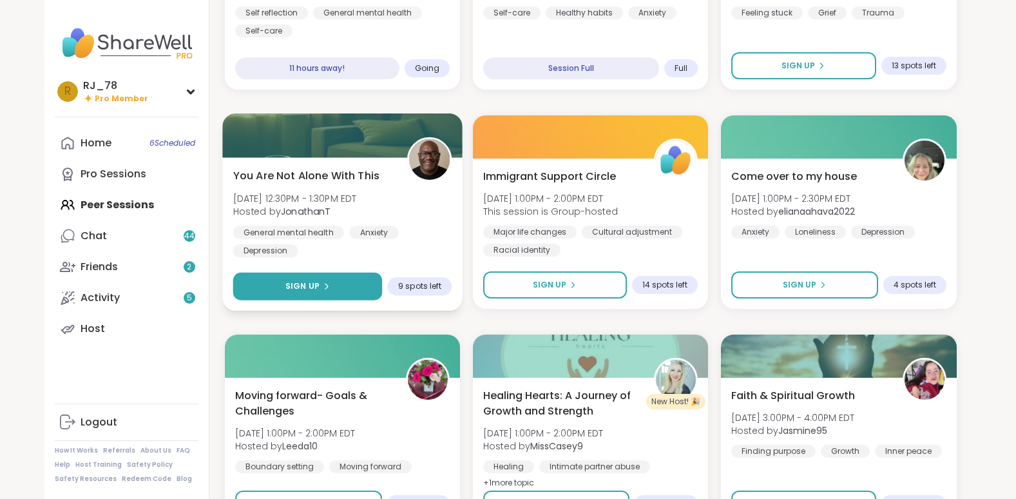
click at [311, 287] on span "Sign Up" at bounding box center [302, 286] width 34 height 12
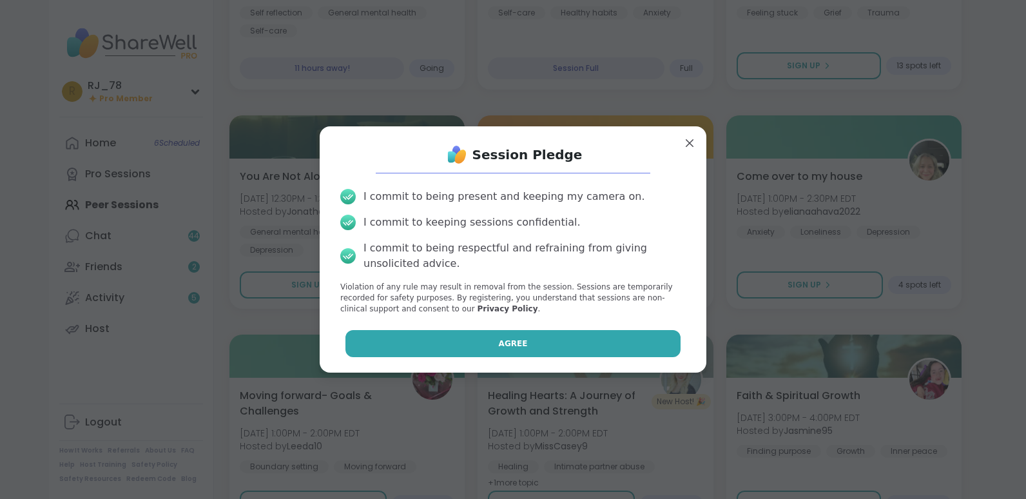
click at [432, 341] on button "Agree" at bounding box center [513, 343] width 336 height 27
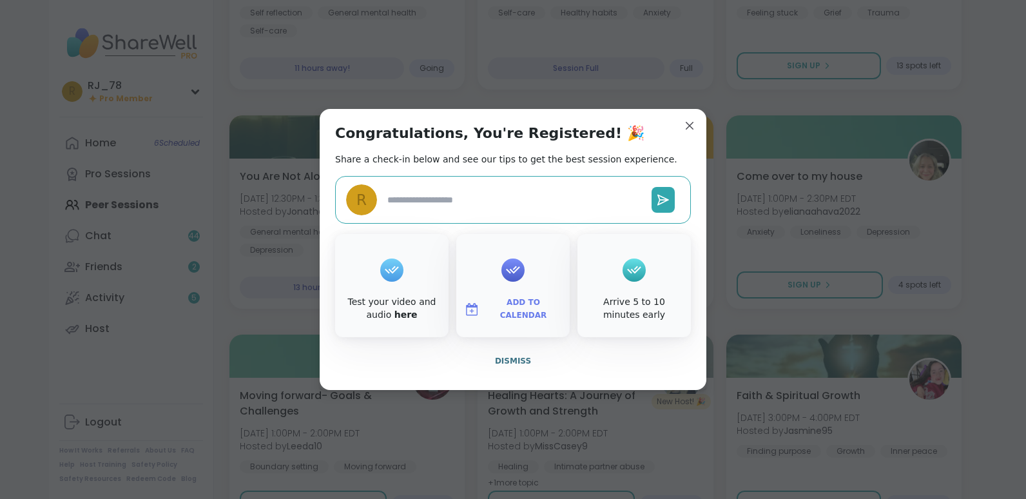
type textarea "*"
click at [505, 359] on span "Dismiss" at bounding box center [513, 360] width 36 height 9
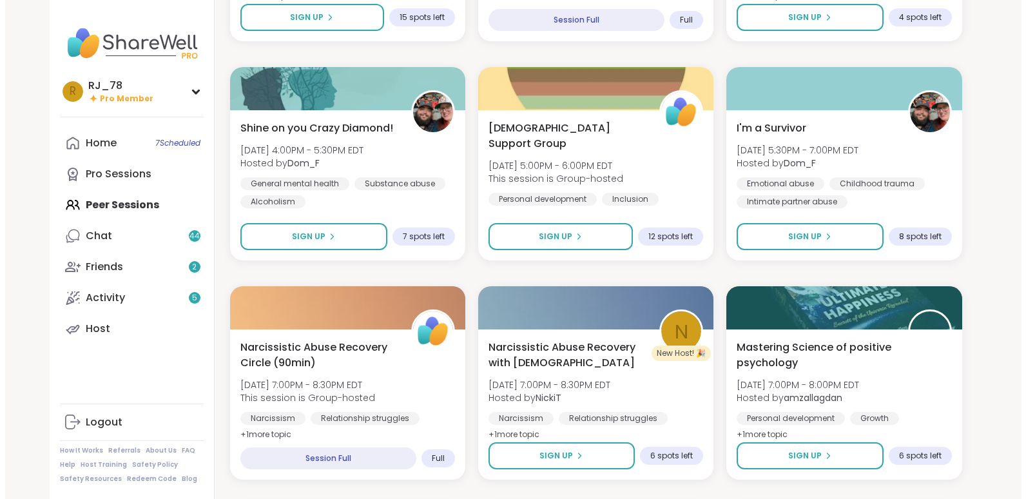
scroll to position [1665, 0]
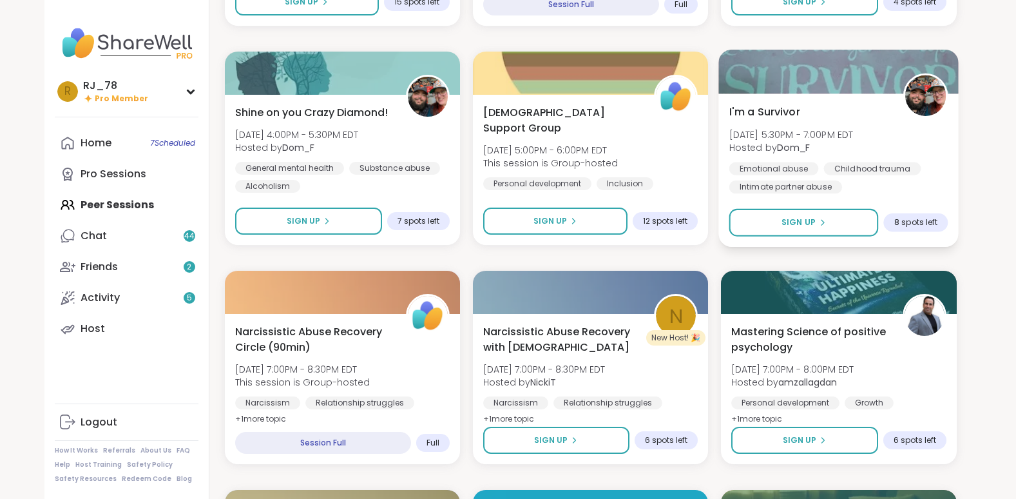
click at [925, 98] on img at bounding box center [926, 95] width 41 height 41
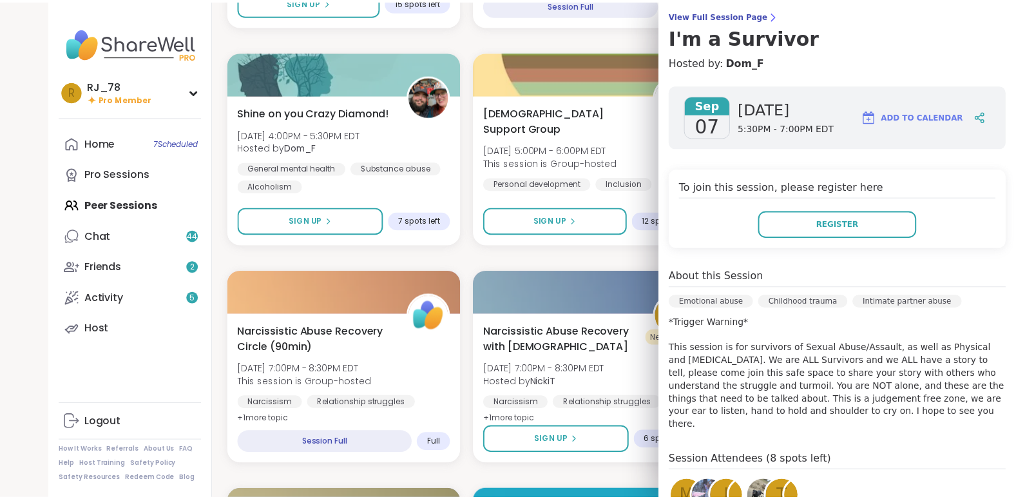
scroll to position [103, 0]
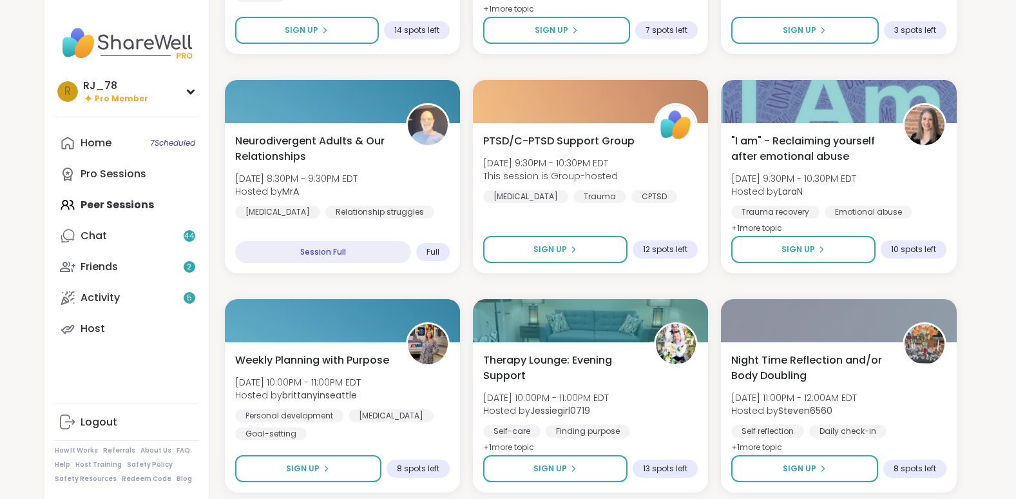
scroll to position [0, 0]
